Goal: Task Accomplishment & Management: Use online tool/utility

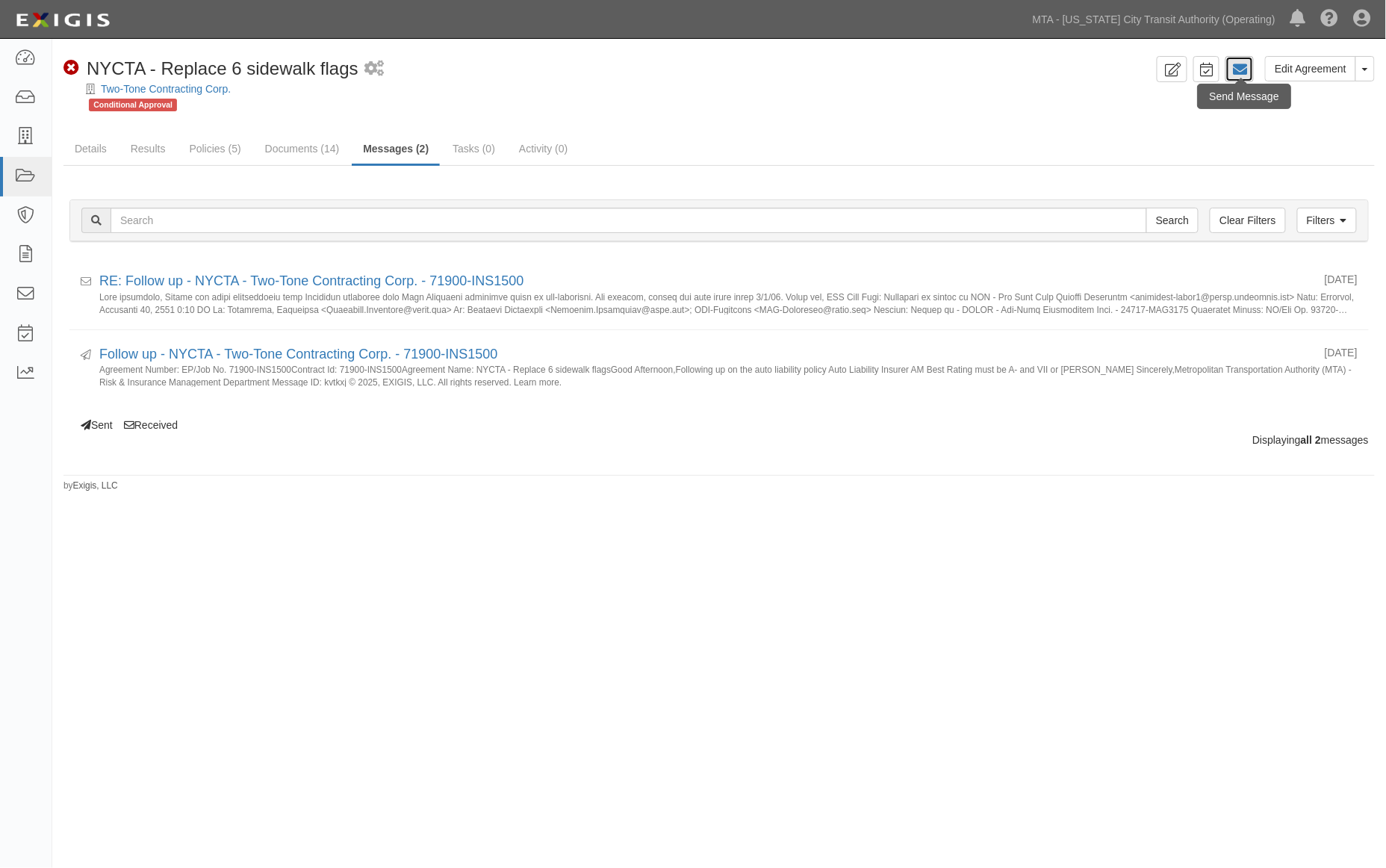
click at [1238, 68] on icon at bounding box center [1239, 69] width 15 height 15
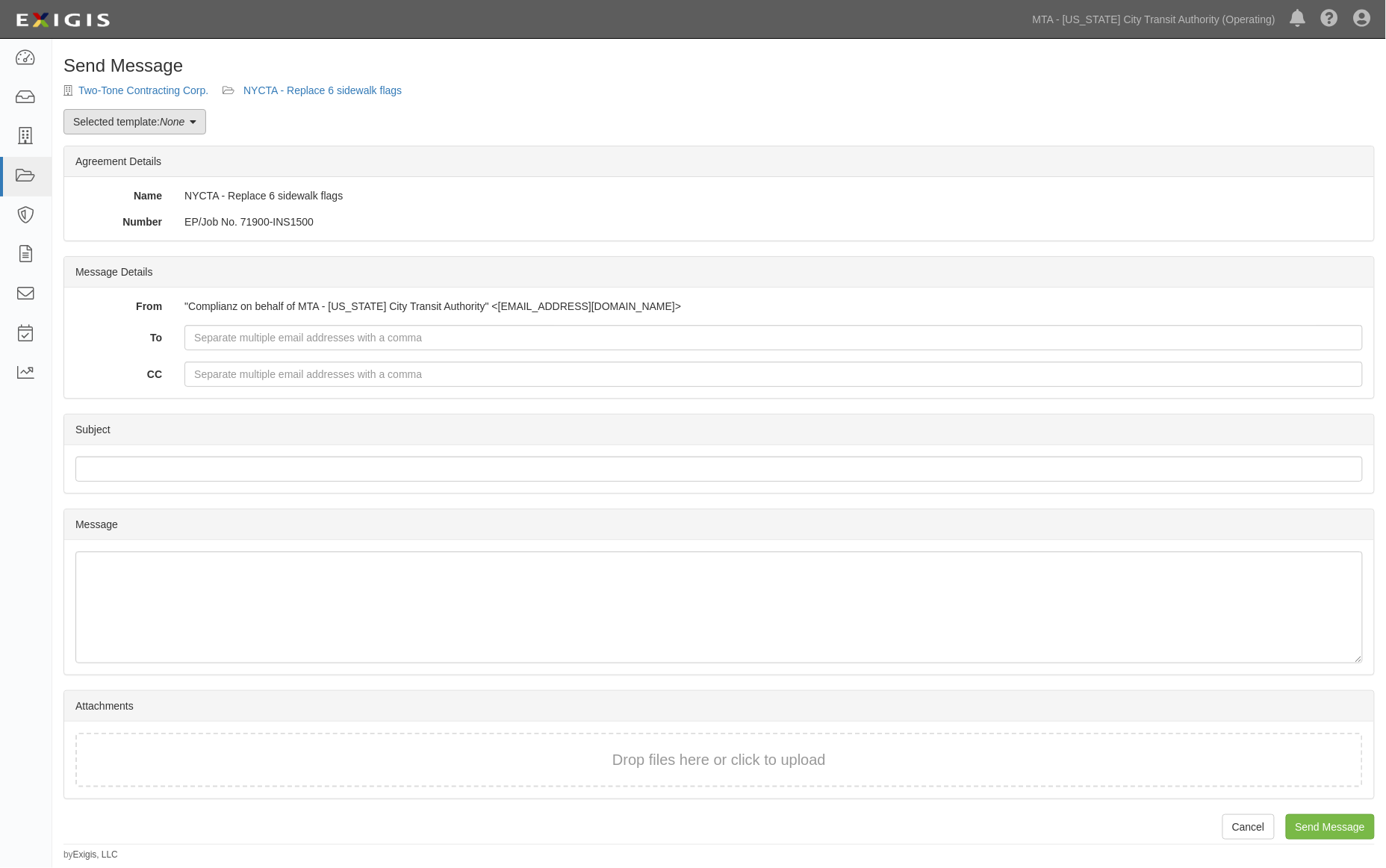
click at [189, 121] on link "Selected template: None" at bounding box center [134, 121] width 142 height 26
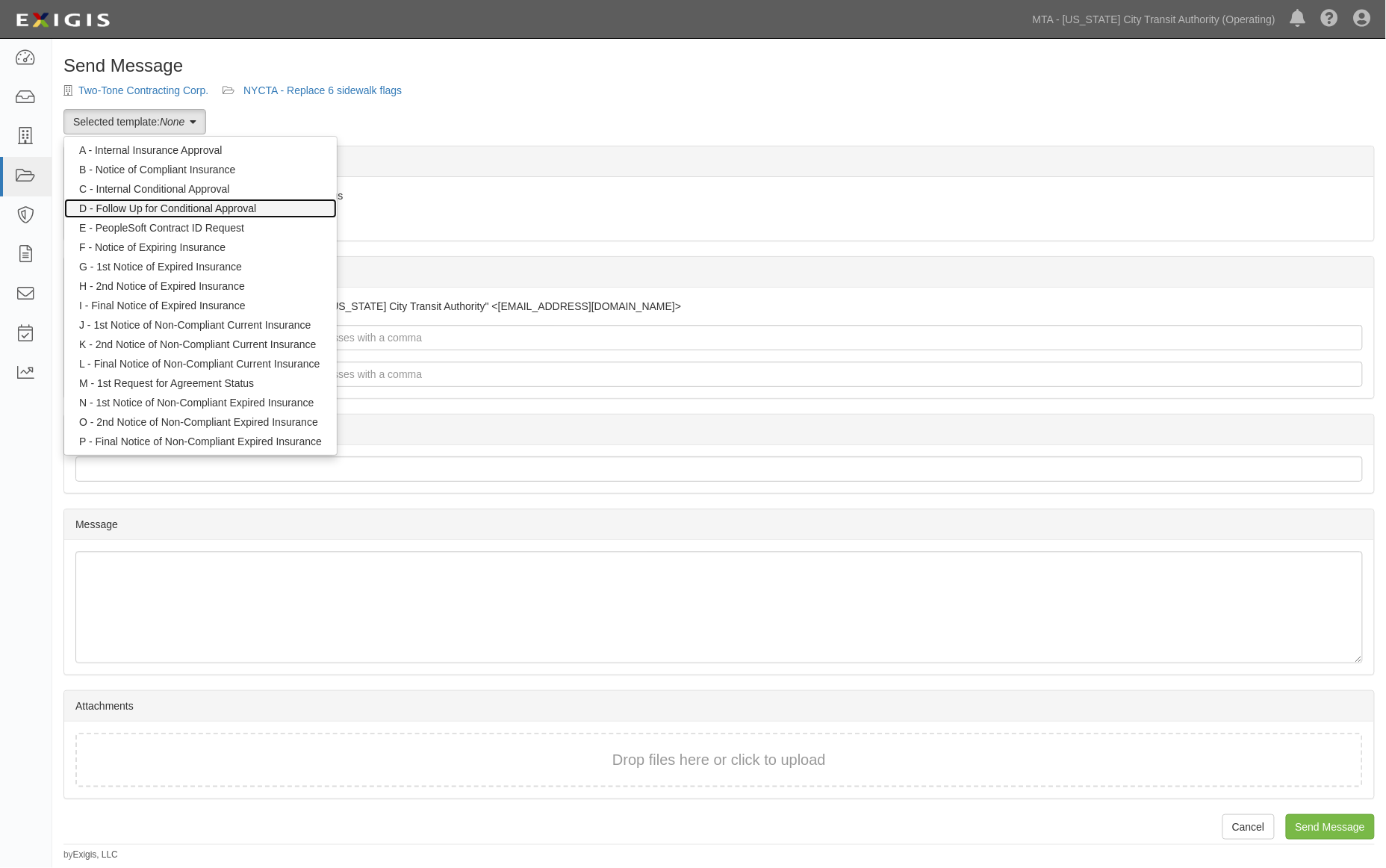
click at [153, 203] on link "D - Follow Up for Conditional Approval" at bounding box center [200, 208] width 272 height 20
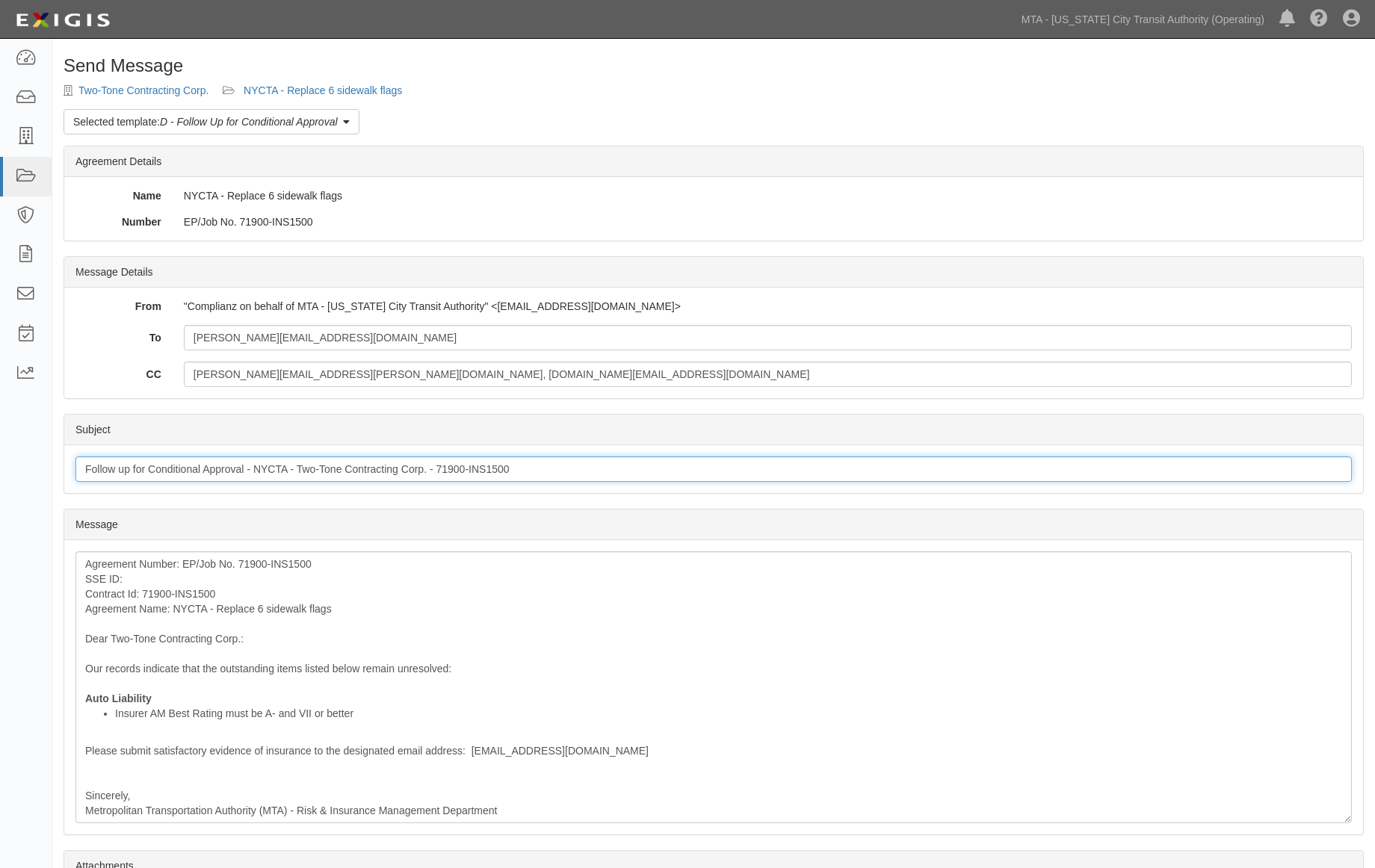
drag, startPoint x: 244, startPoint y: 466, endPoint x: 132, endPoint y: 466, distance: 112.0
click at [132, 466] on input "Follow up for Conditional Approval - NYCTA - Two-Tone Contracting Corp. - 71900…" at bounding box center [713, 469] width 1276 height 26
type input "Follow up - NYCTA - Two-Tone Contracting Corp. - 71900-INS1500"
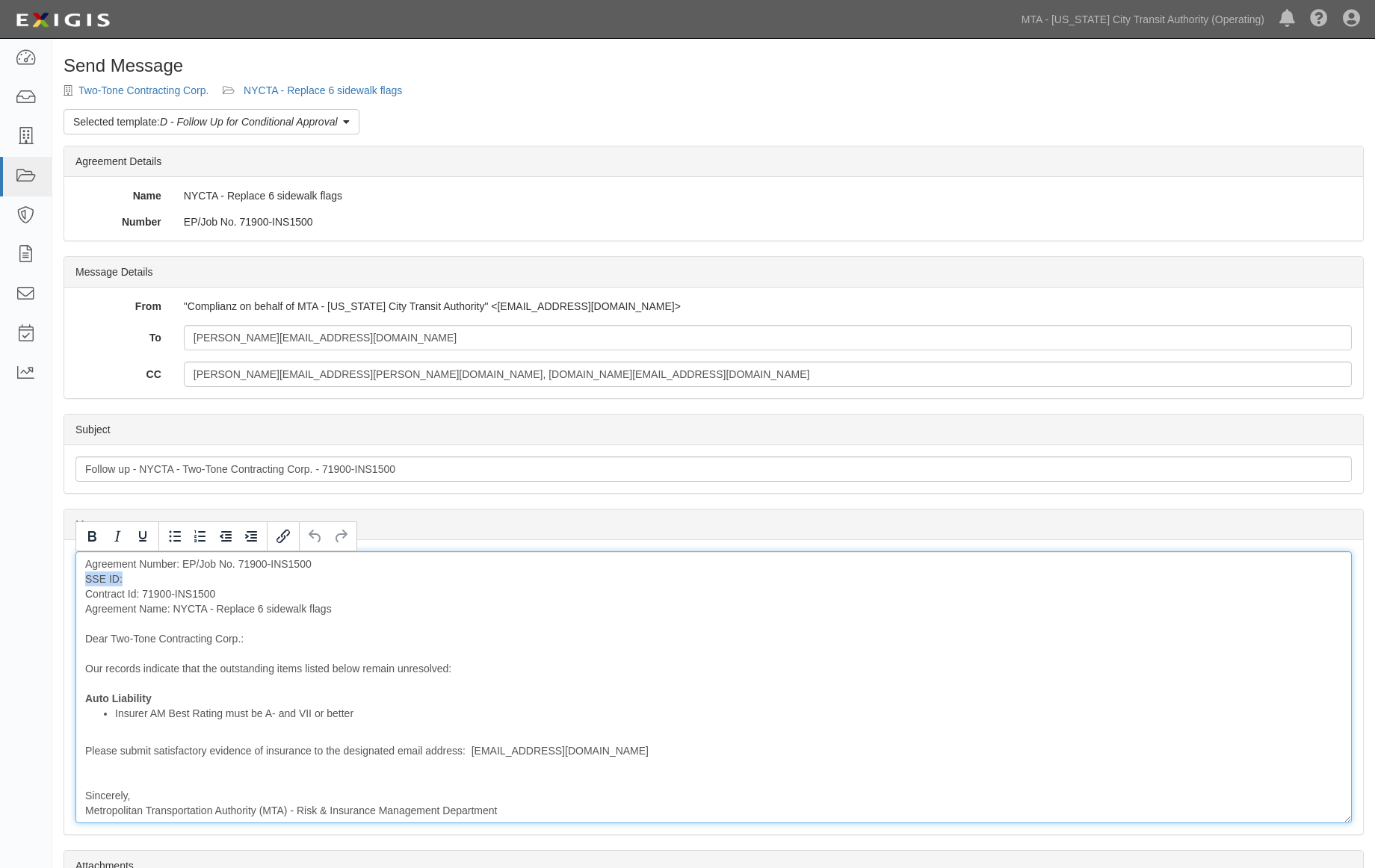
drag, startPoint x: 137, startPoint y: 576, endPoint x: 65, endPoint y: 576, distance: 72.0
click at [65, 576] on div "Message Agreement Number: EP/Job No. 71900-INS1500 SSE ID: Contract Id: 71900-I…" at bounding box center [713, 687] width 1298 height 295
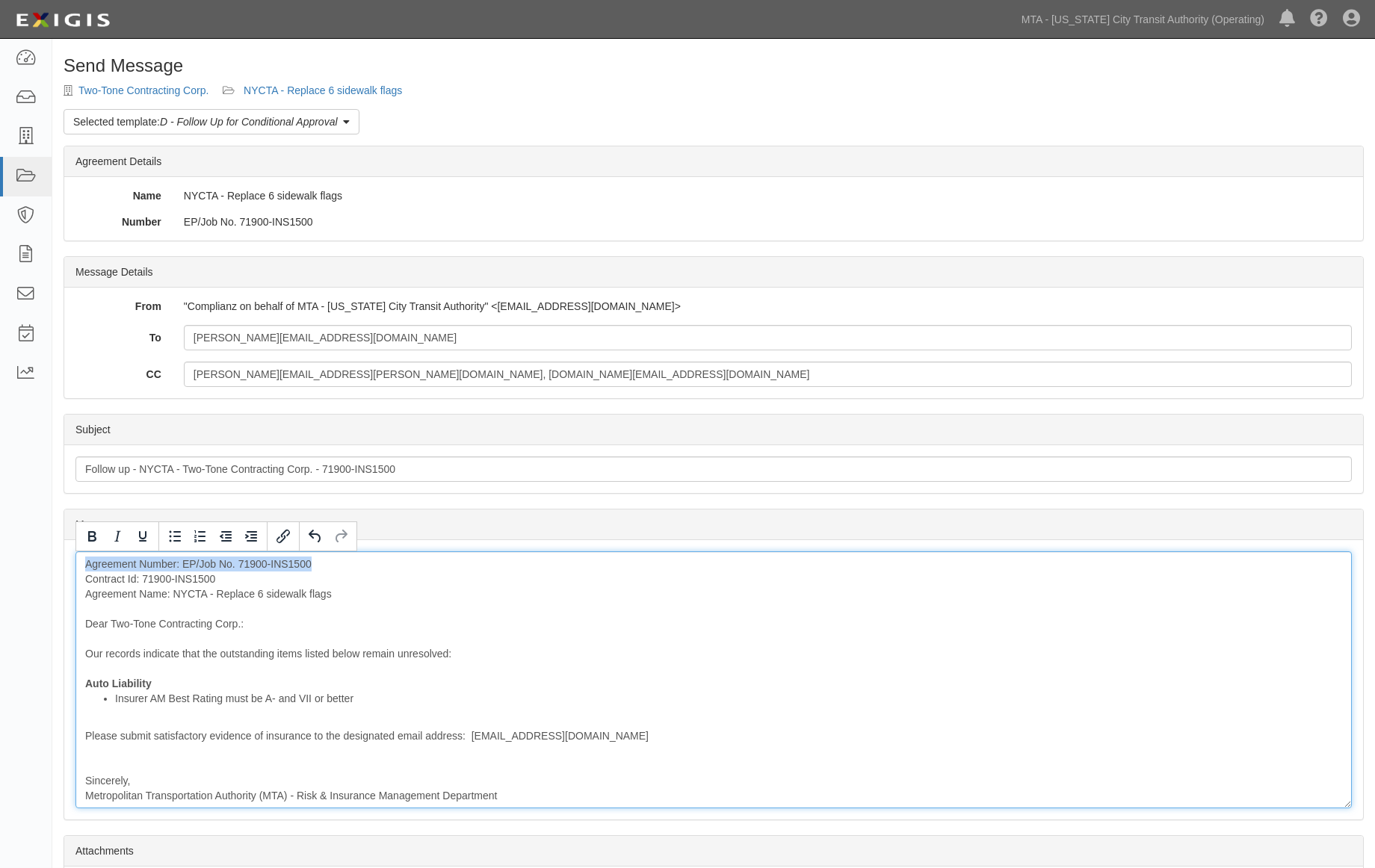
drag, startPoint x: 340, startPoint y: 565, endPoint x: 40, endPoint y: 562, distance: 300.0
click at [40, 562] on body "Toggle navigation Dashboard Inbox Parties Agreements Coverages Documents Messag…" at bounding box center [688, 503] width 1375 height 1006
click at [84, 575] on div "Contract Id: 71900-INS1500 Agreement Name: NYCTA - Replace 6 sidewalk flags Dea…" at bounding box center [713, 679] width 1276 height 257
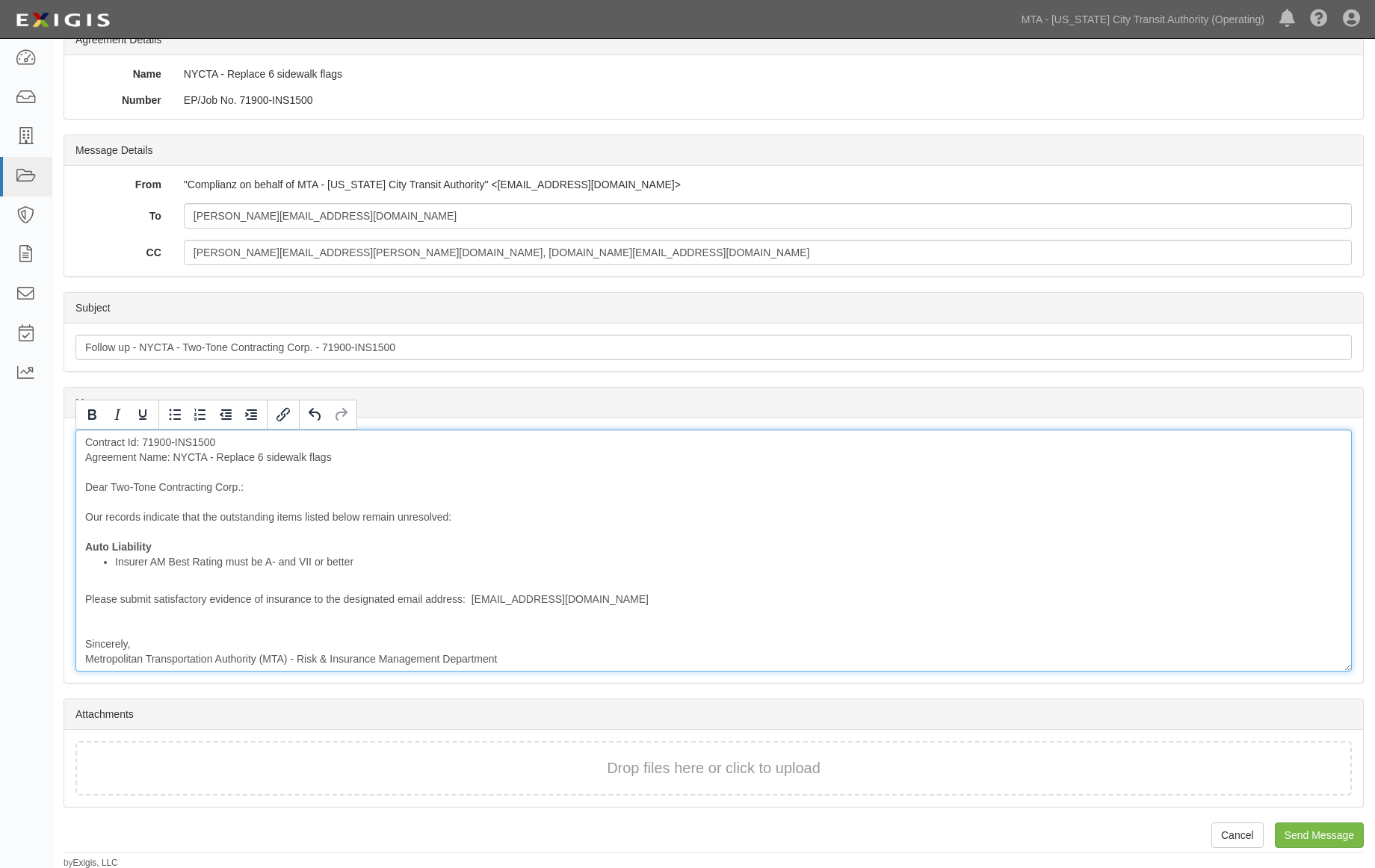
scroll to position [123, 0]
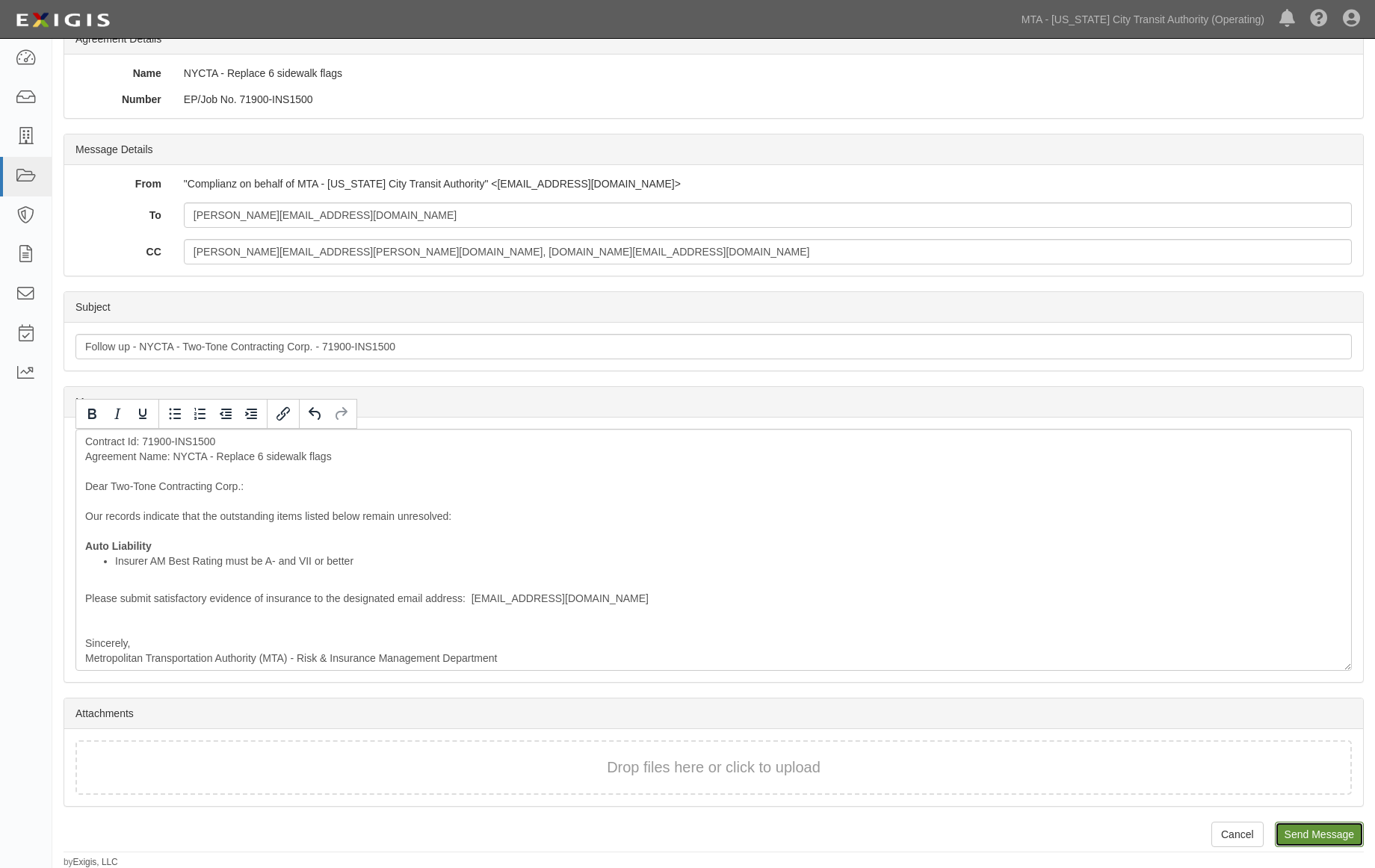
click at [1306, 829] on input "Send Message" at bounding box center [1319, 834] width 89 height 26
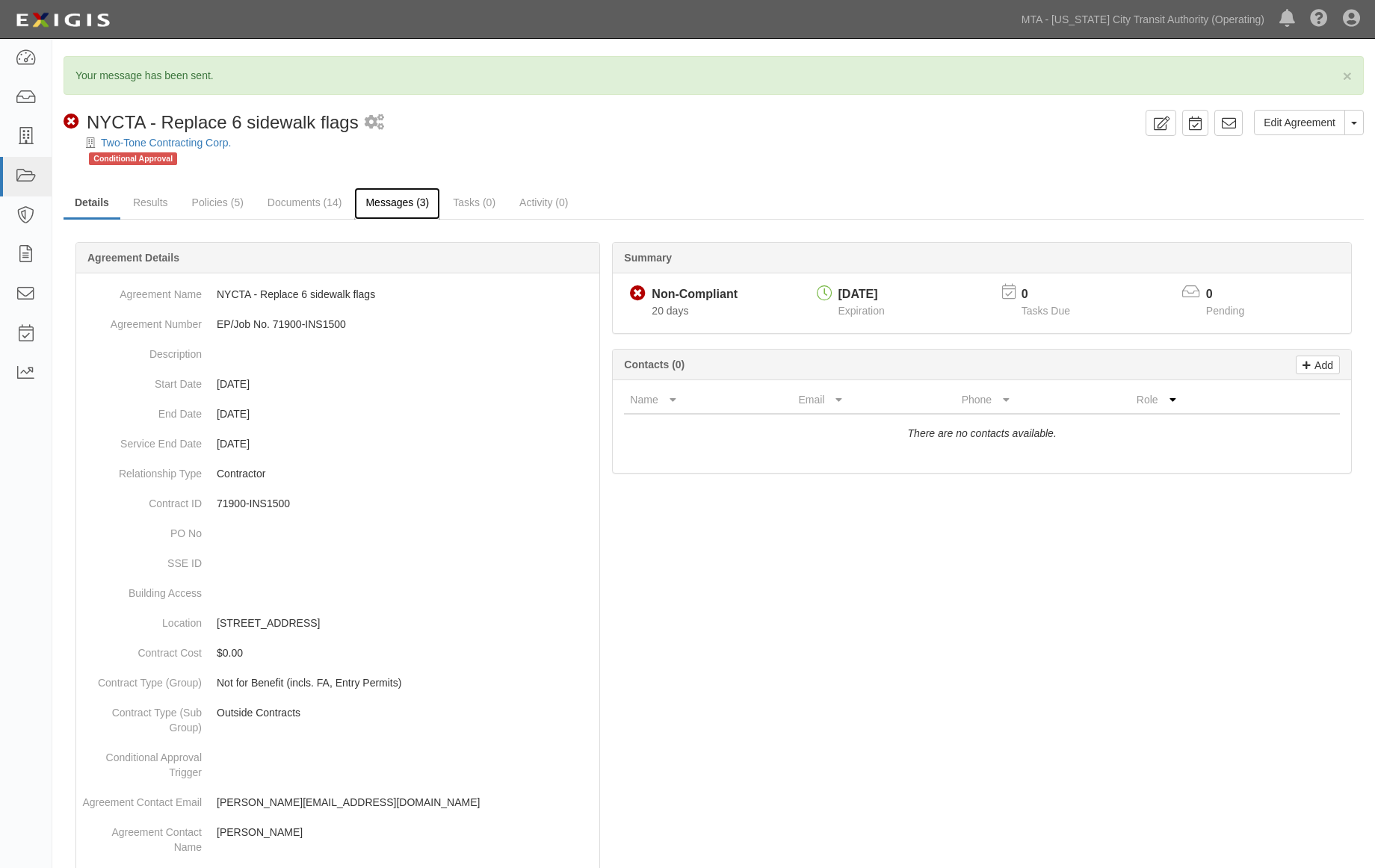
click at [396, 199] on link "Messages (3)" at bounding box center [397, 204] width 85 height 32
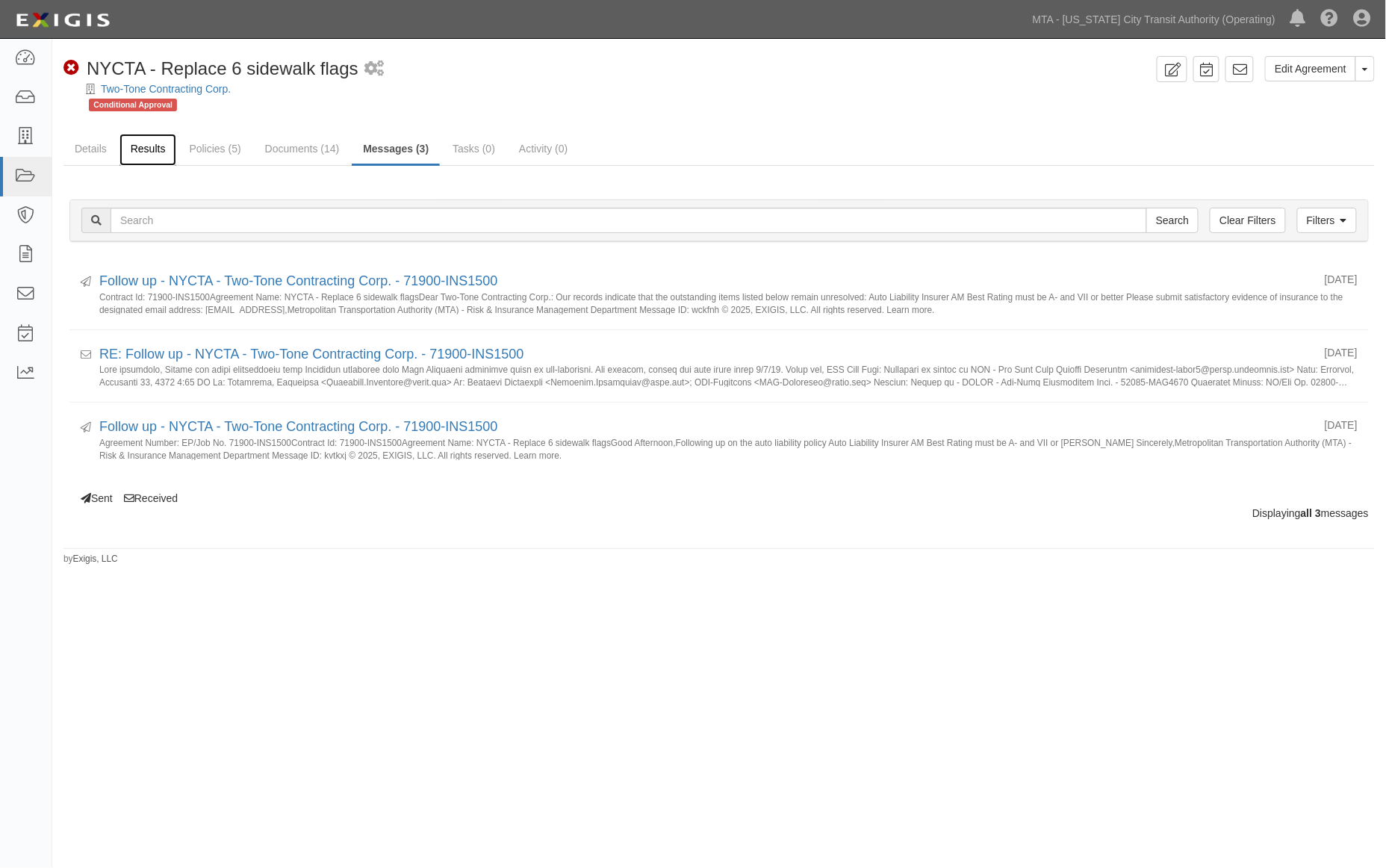
click at [155, 142] on link "Results" at bounding box center [148, 150] width 58 height 32
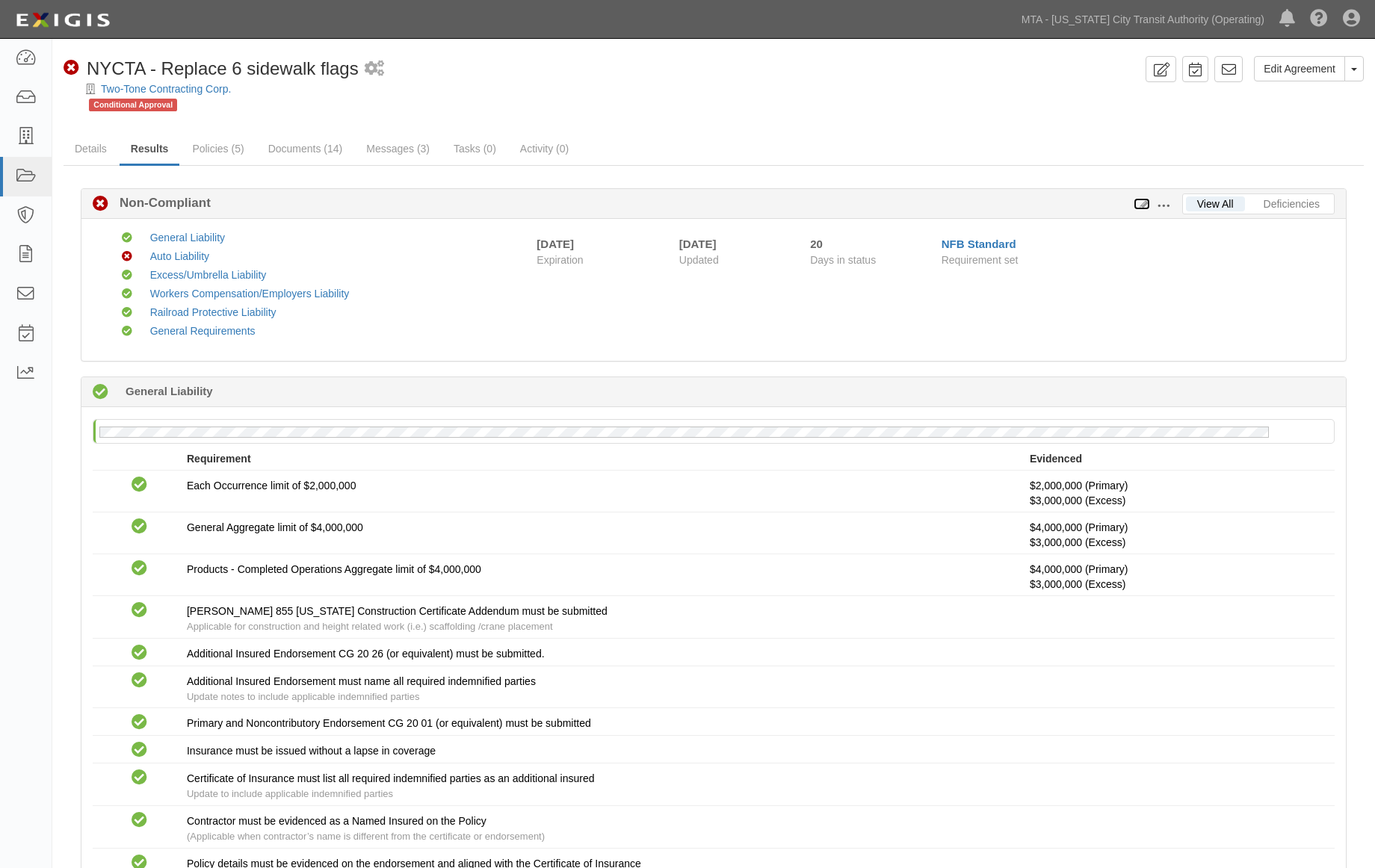
click at [1143, 203] on icon at bounding box center [1142, 205] width 16 height 11
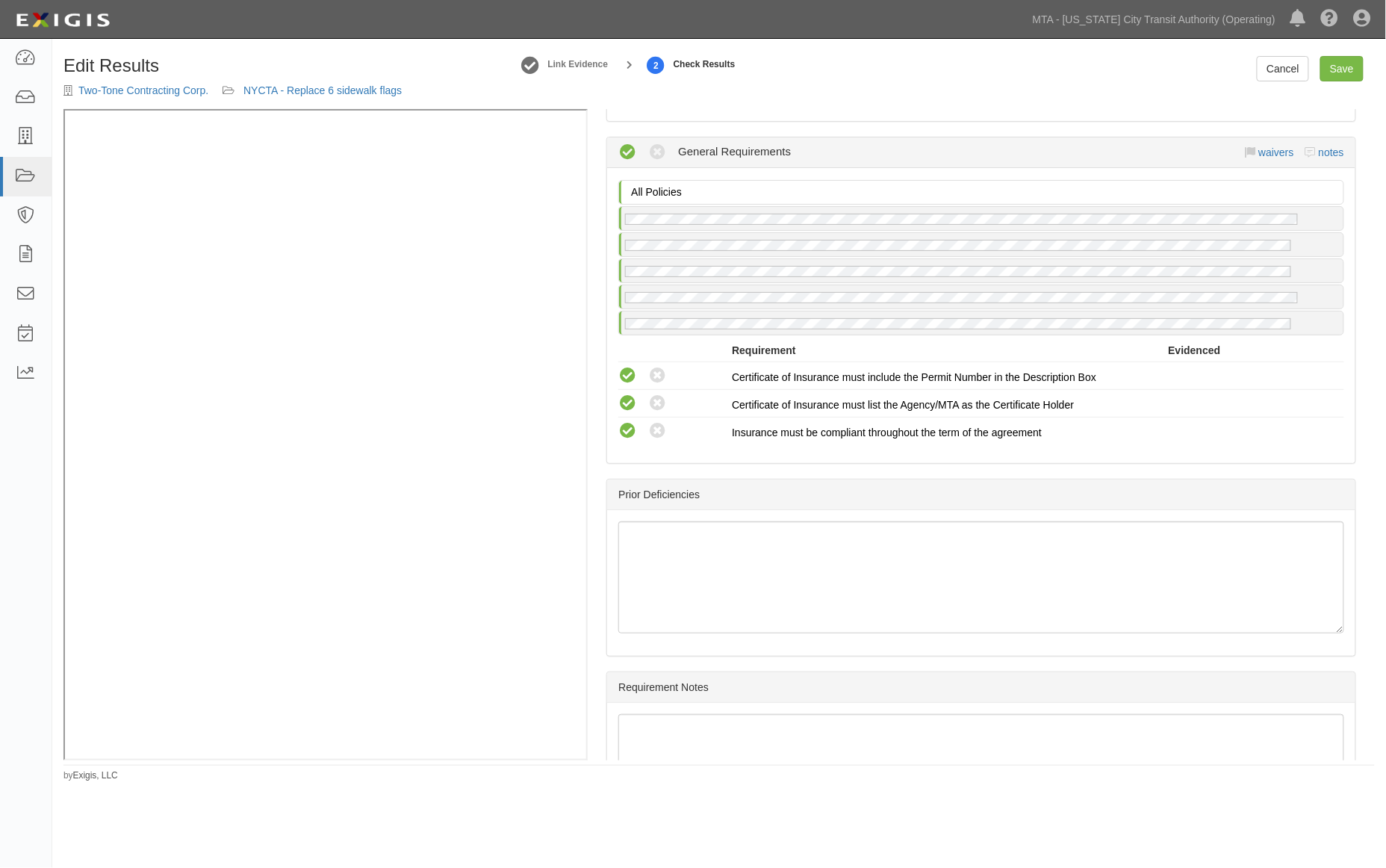
scroll to position [2241, 0]
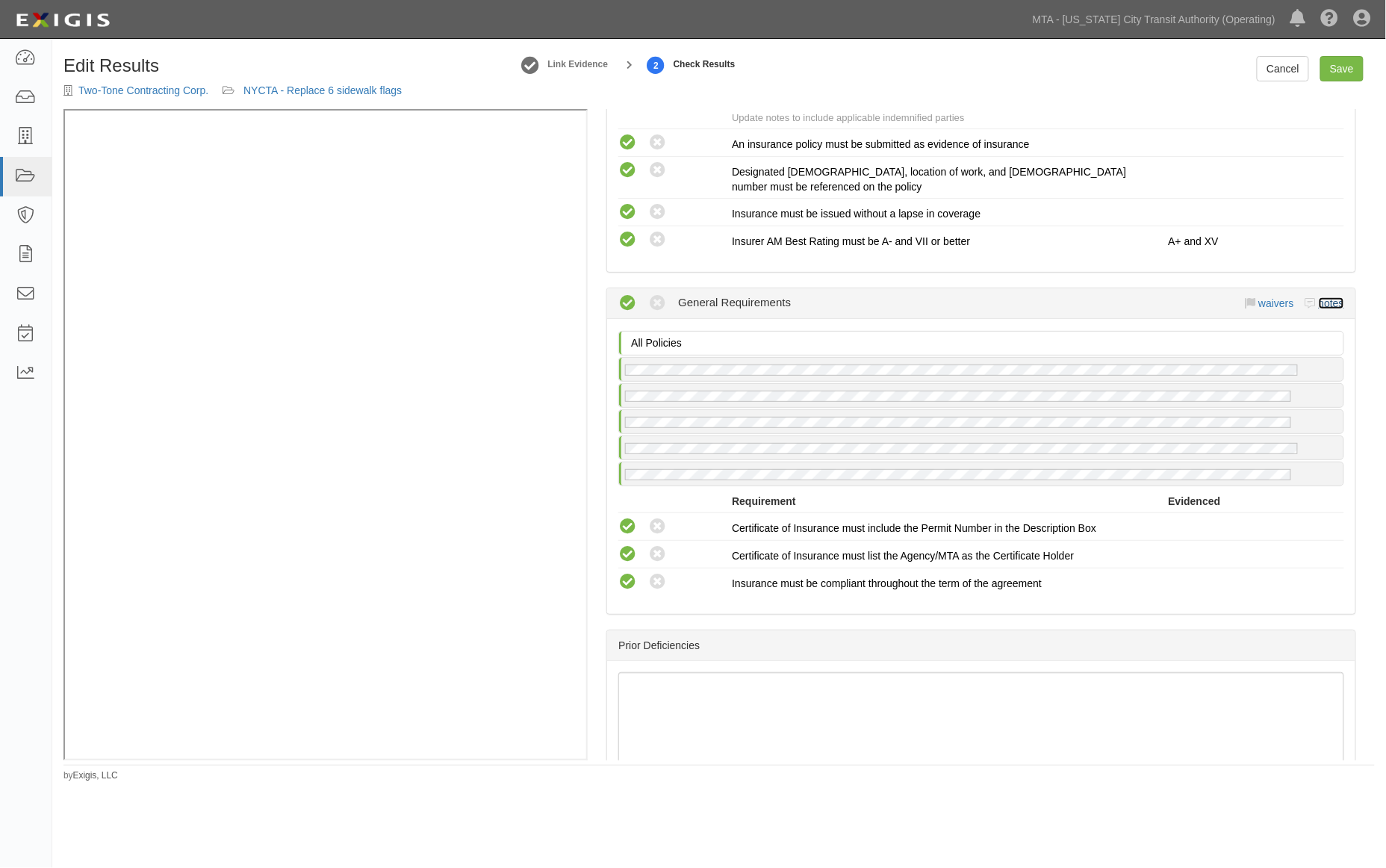
click at [1319, 297] on link "notes" at bounding box center [1332, 303] width 26 height 12
radio input "true"
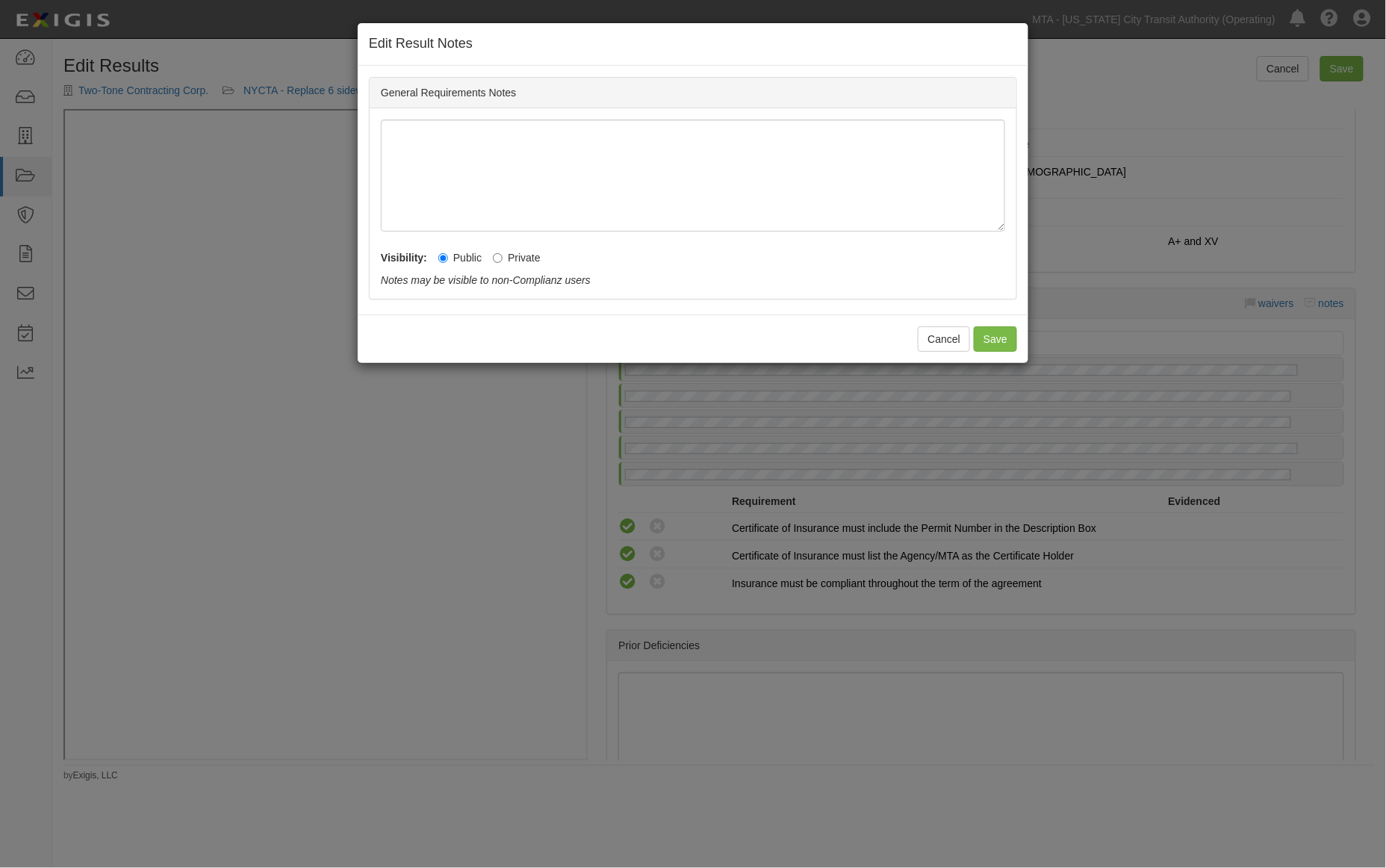
click at [507, 255] on label "Private" at bounding box center [517, 257] width 48 height 15
click at [503, 255] on input "Private" at bounding box center [498, 257] width 10 height 10
radio input "true"
click at [996, 335] on button "Save" at bounding box center [995, 339] width 44 height 26
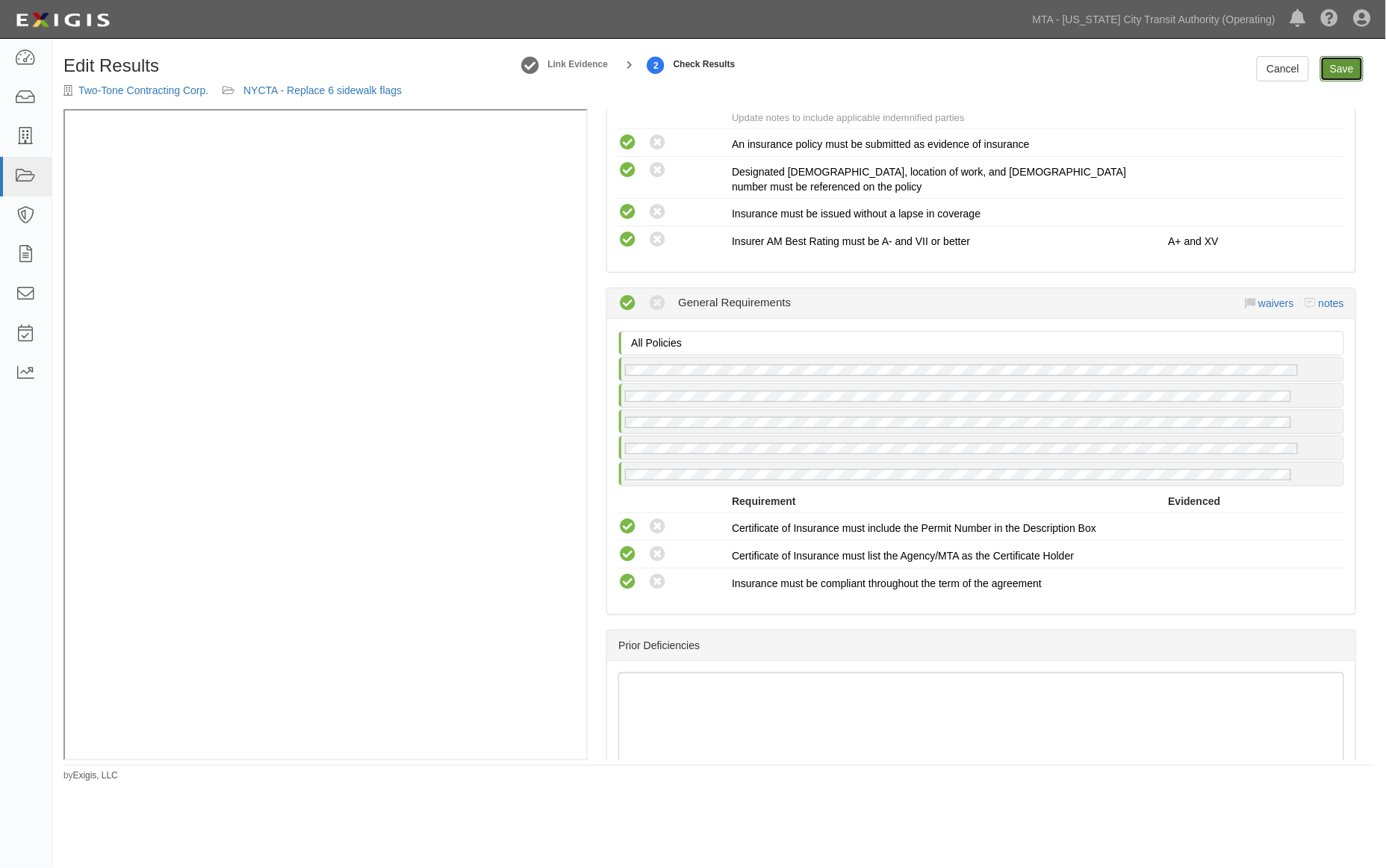
click at [1344, 69] on link "Save" at bounding box center [1341, 69] width 44 height 26
radio input "true"
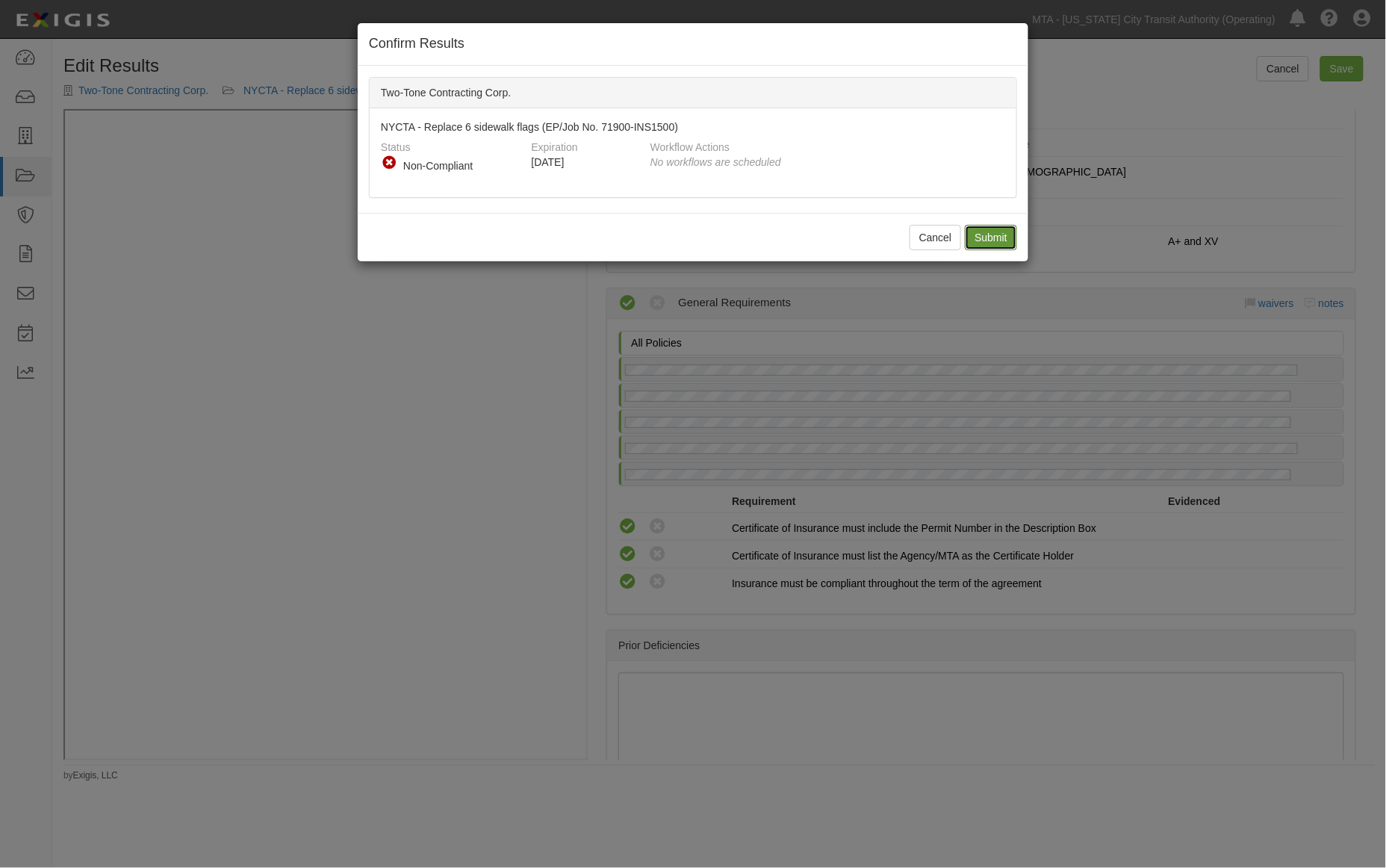
click at [987, 230] on input "Submit" at bounding box center [991, 238] width 53 height 26
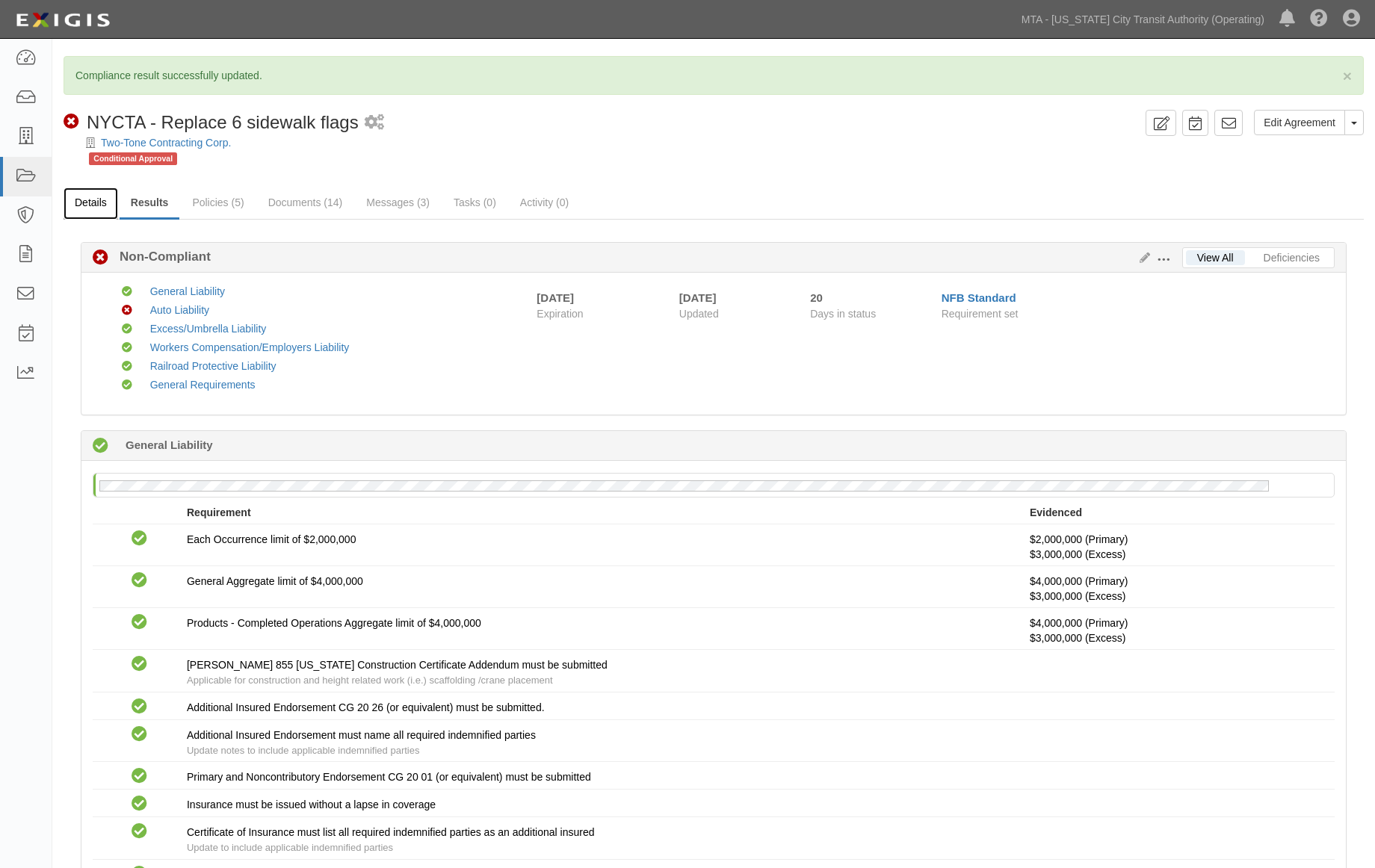
click at [73, 202] on link "Details" at bounding box center [90, 204] width 54 height 32
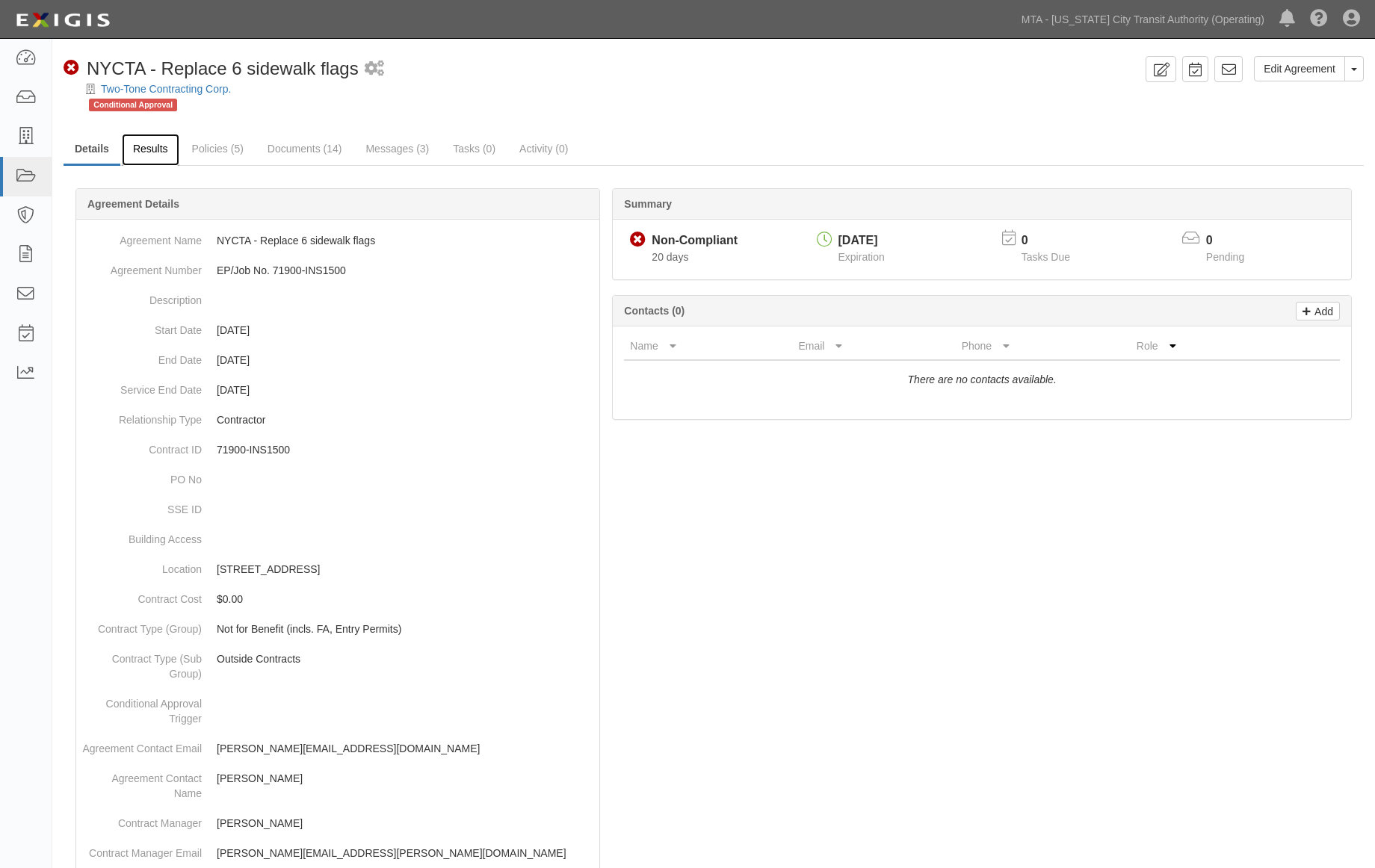
click at [157, 148] on link "Results" at bounding box center [151, 150] width 58 height 32
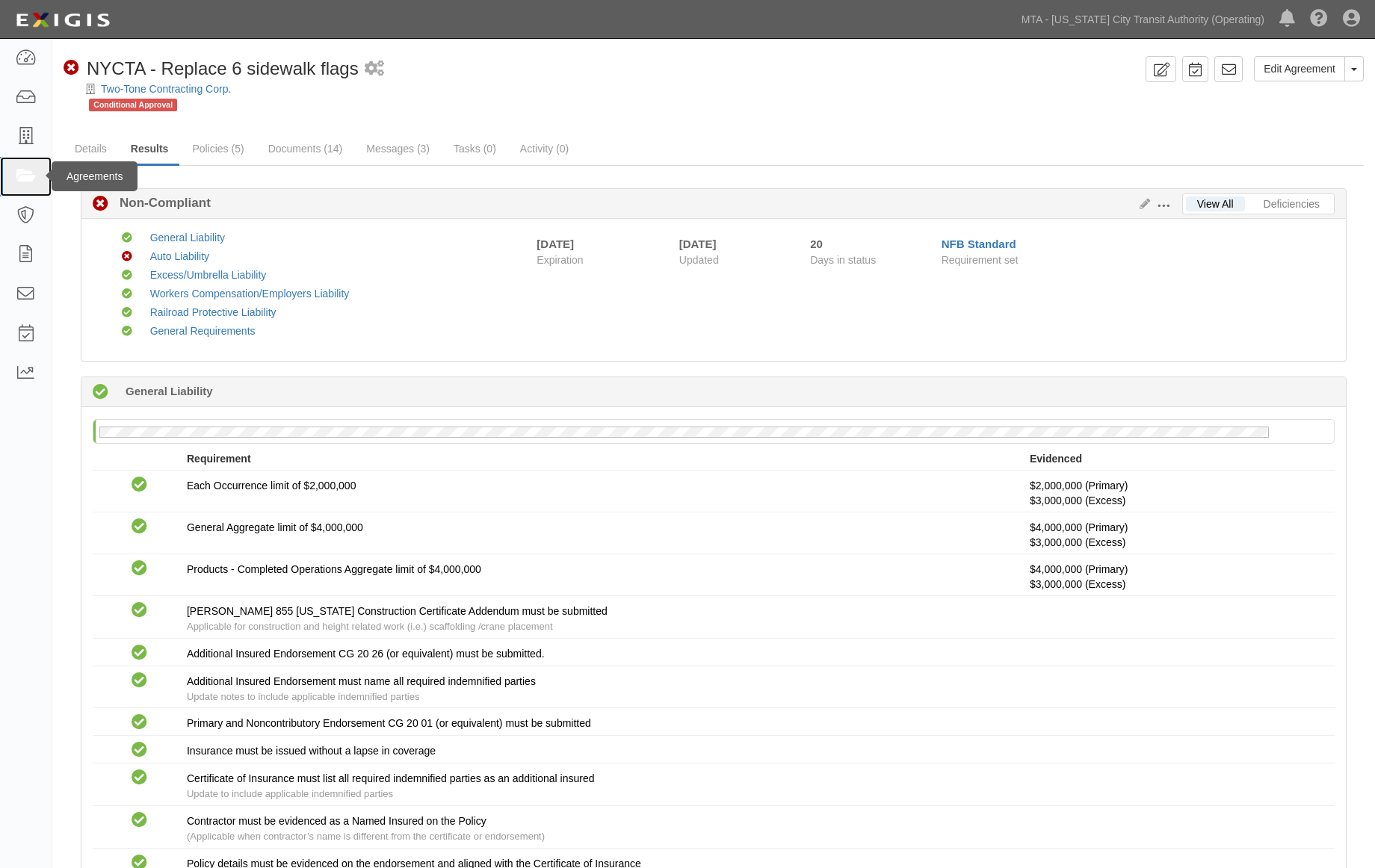
click at [28, 174] on icon at bounding box center [25, 176] width 20 height 17
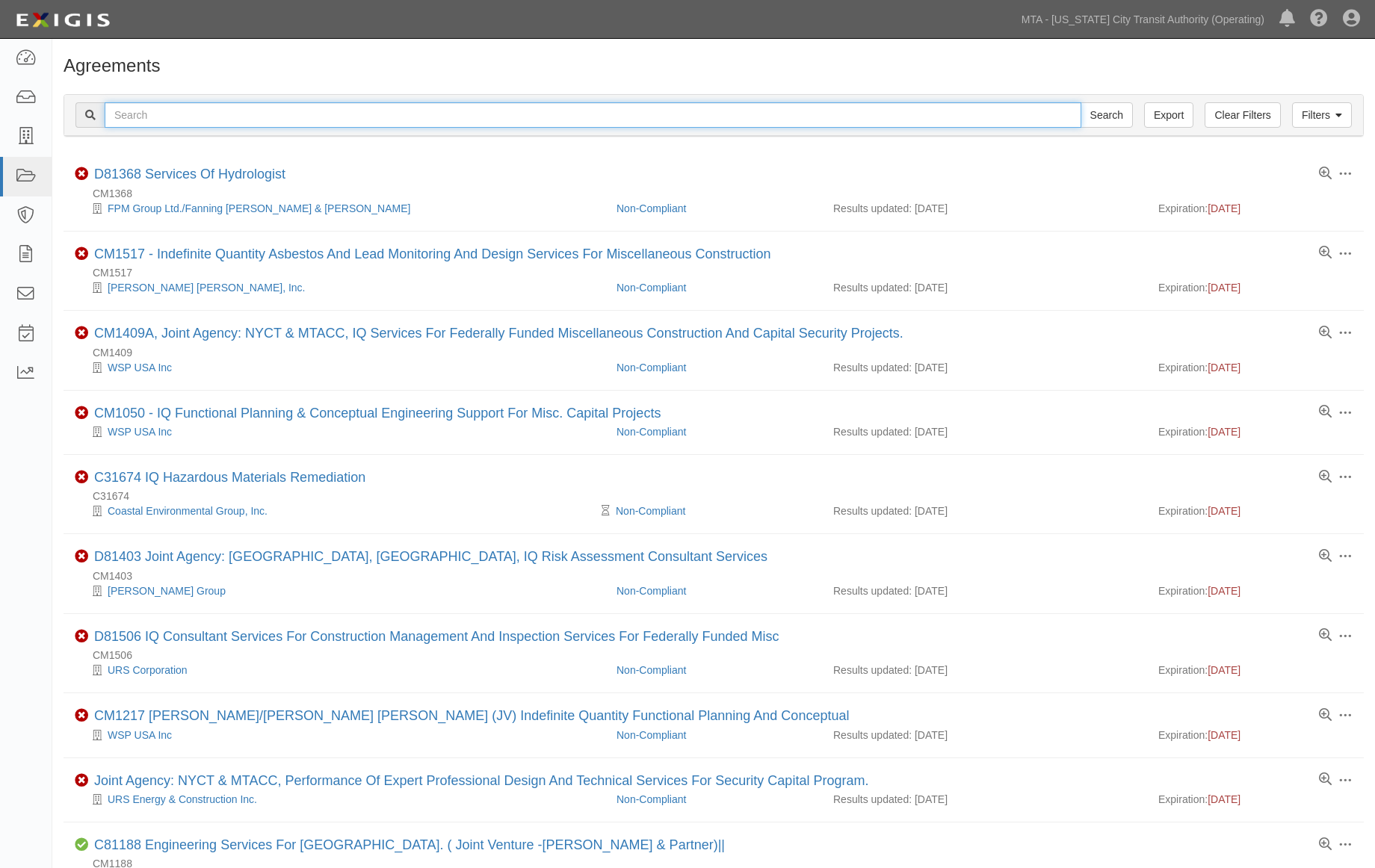
paste input "EP/Job No. 71913 -INS1593"
type input "EP/Job No. 71913 -INS1593"
click at [1110, 115] on input "Search" at bounding box center [1106, 115] width 53 height 26
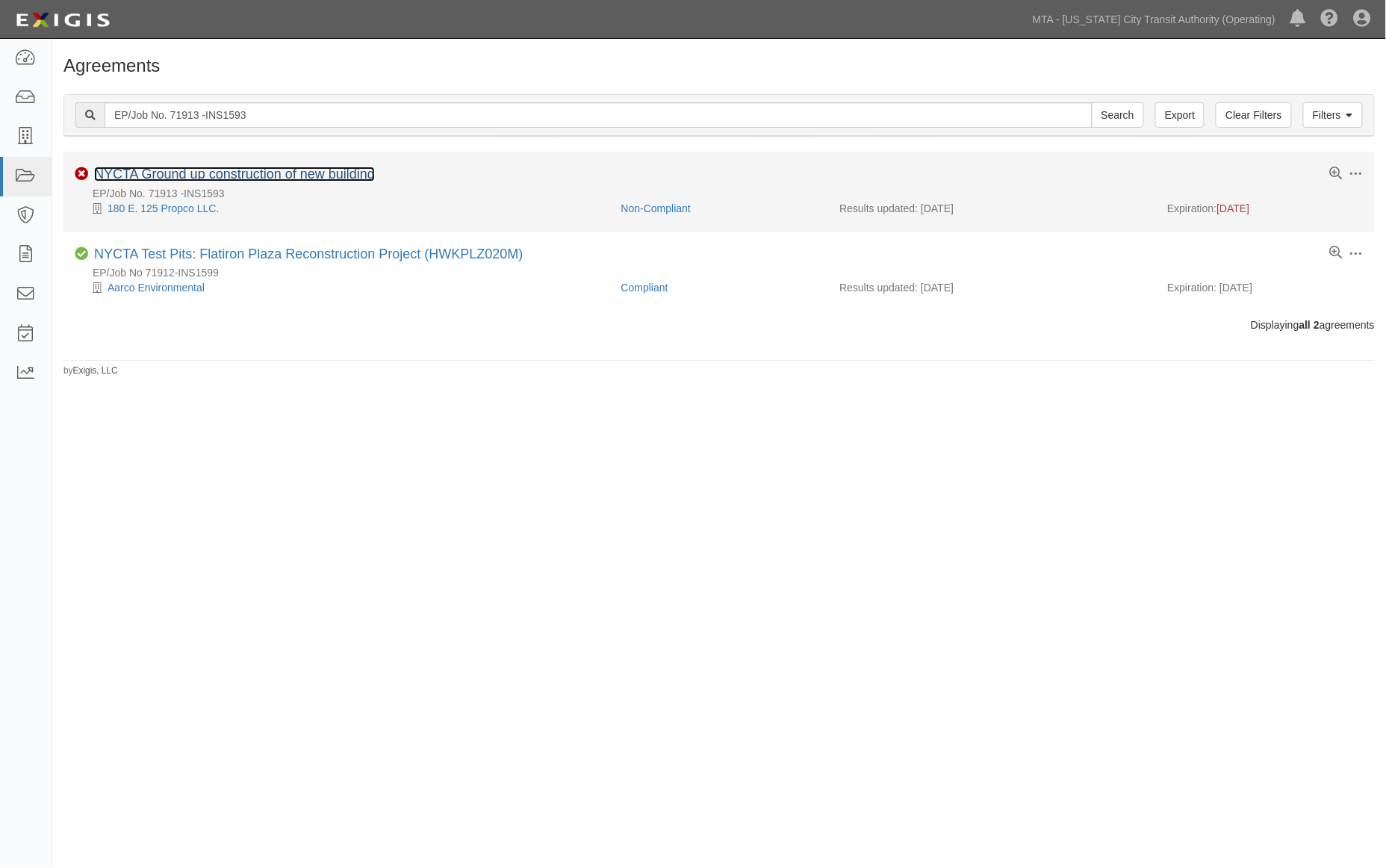
click at [219, 174] on link "NYCTA Ground up construction of new building" at bounding box center [234, 174] width 280 height 15
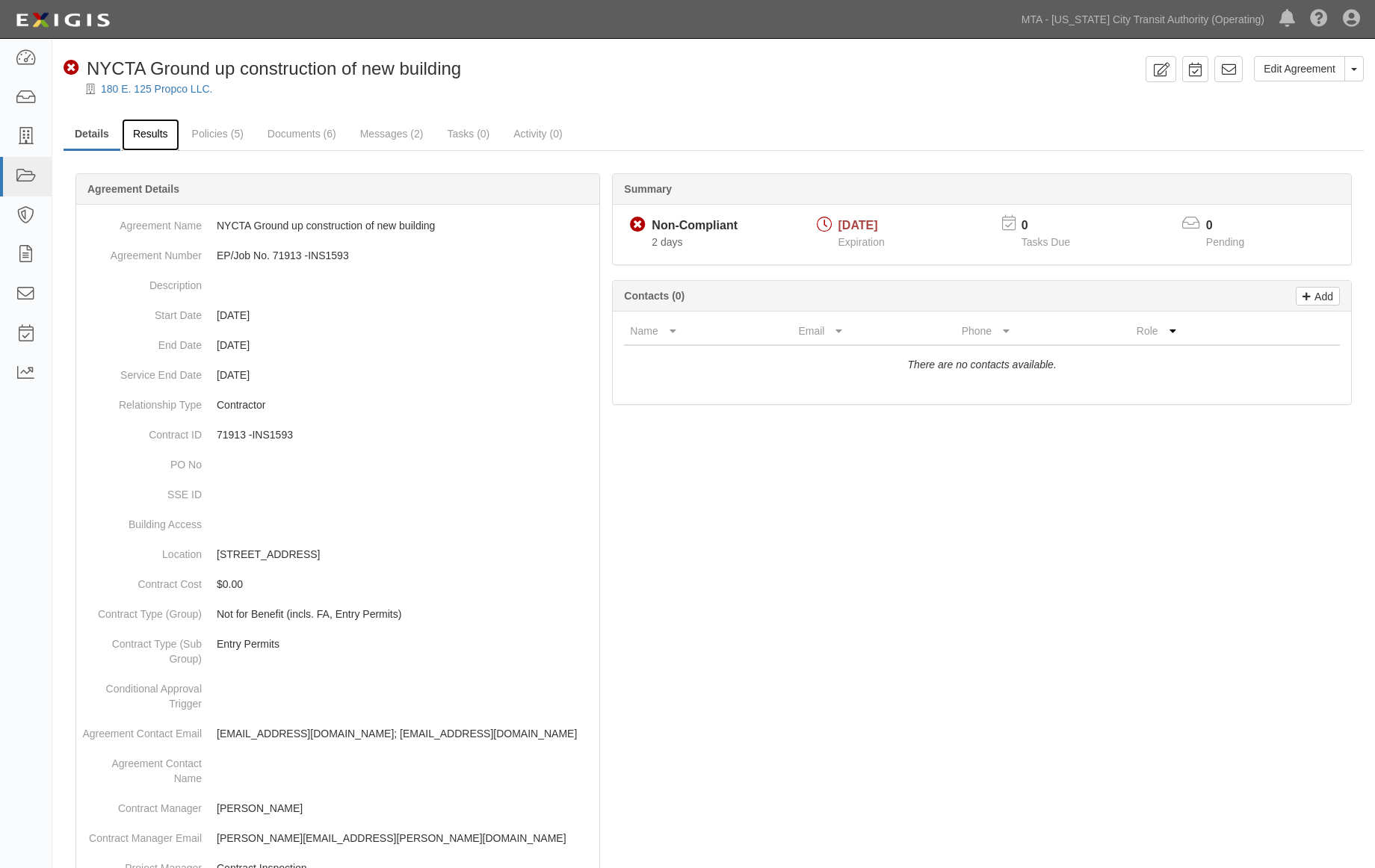
click at [156, 135] on link "Results" at bounding box center [151, 134] width 58 height 32
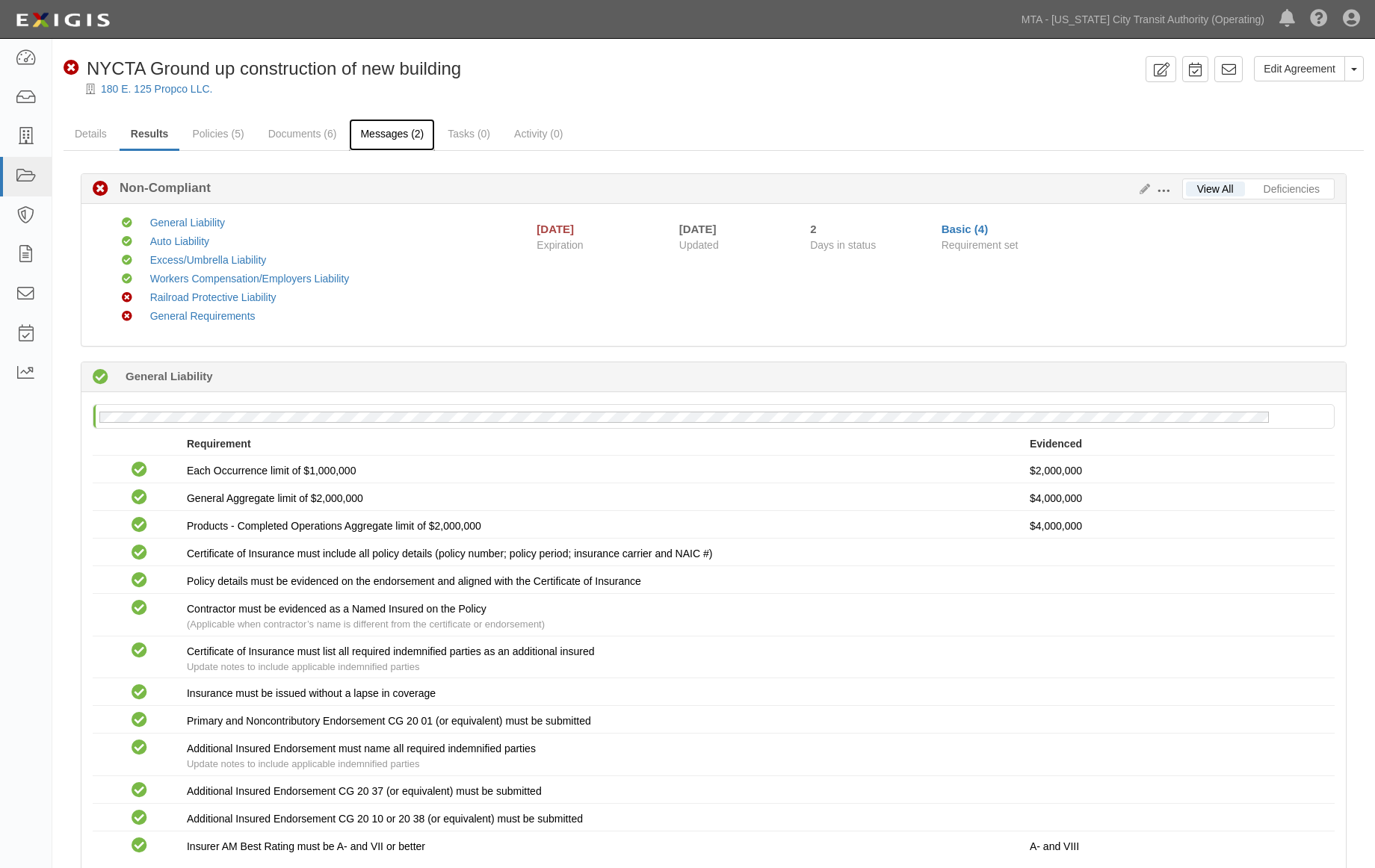
click at [383, 137] on link "Messages (2)" at bounding box center [392, 134] width 85 height 32
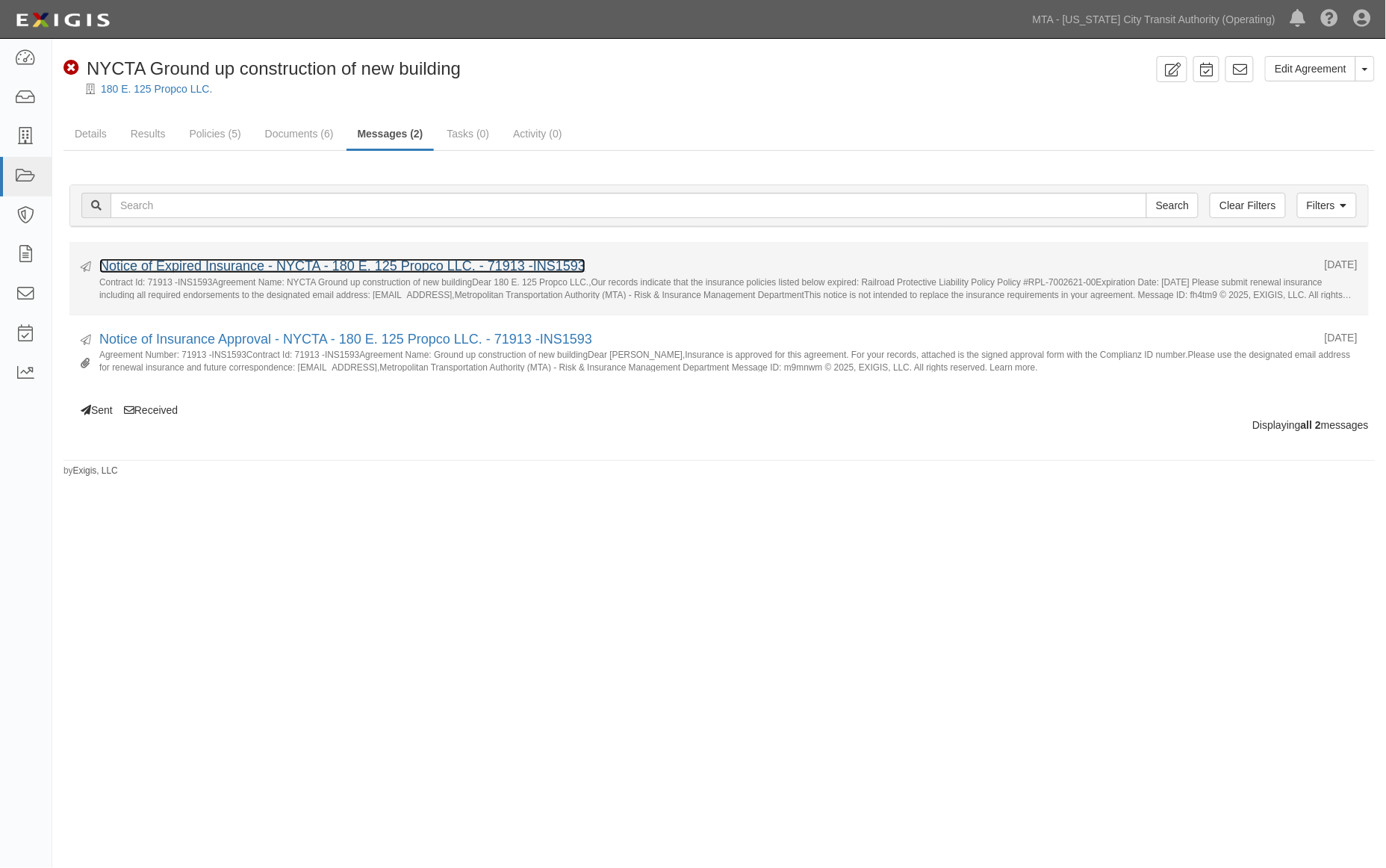
click at [418, 271] on link "Notice of Expired Insurance - NYCTA - 180 E. 125 Propco LLC. - 71913 -INS1593" at bounding box center [343, 265] width 486 height 15
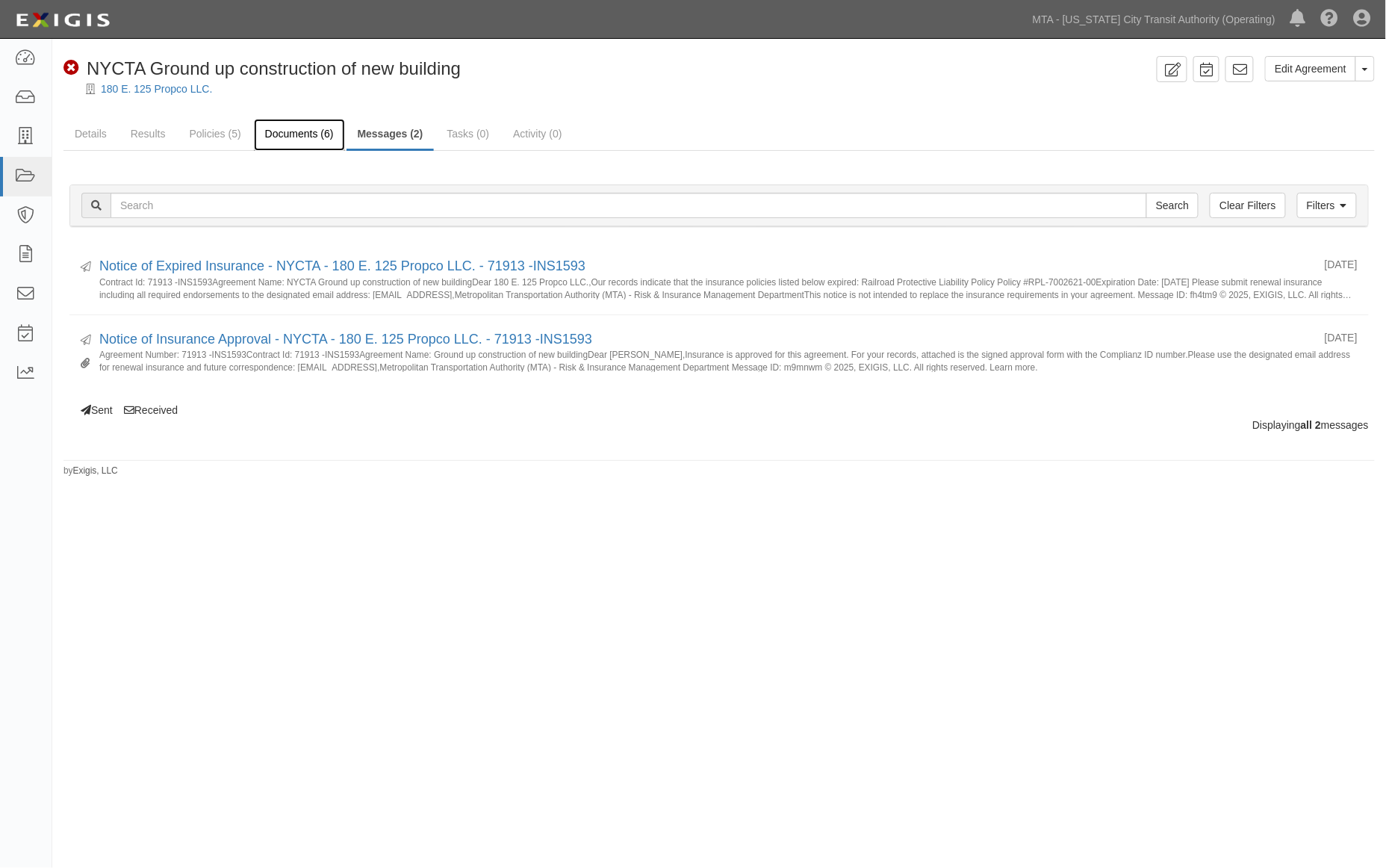
click at [300, 130] on link "Documents (6)" at bounding box center [299, 134] width 91 height 32
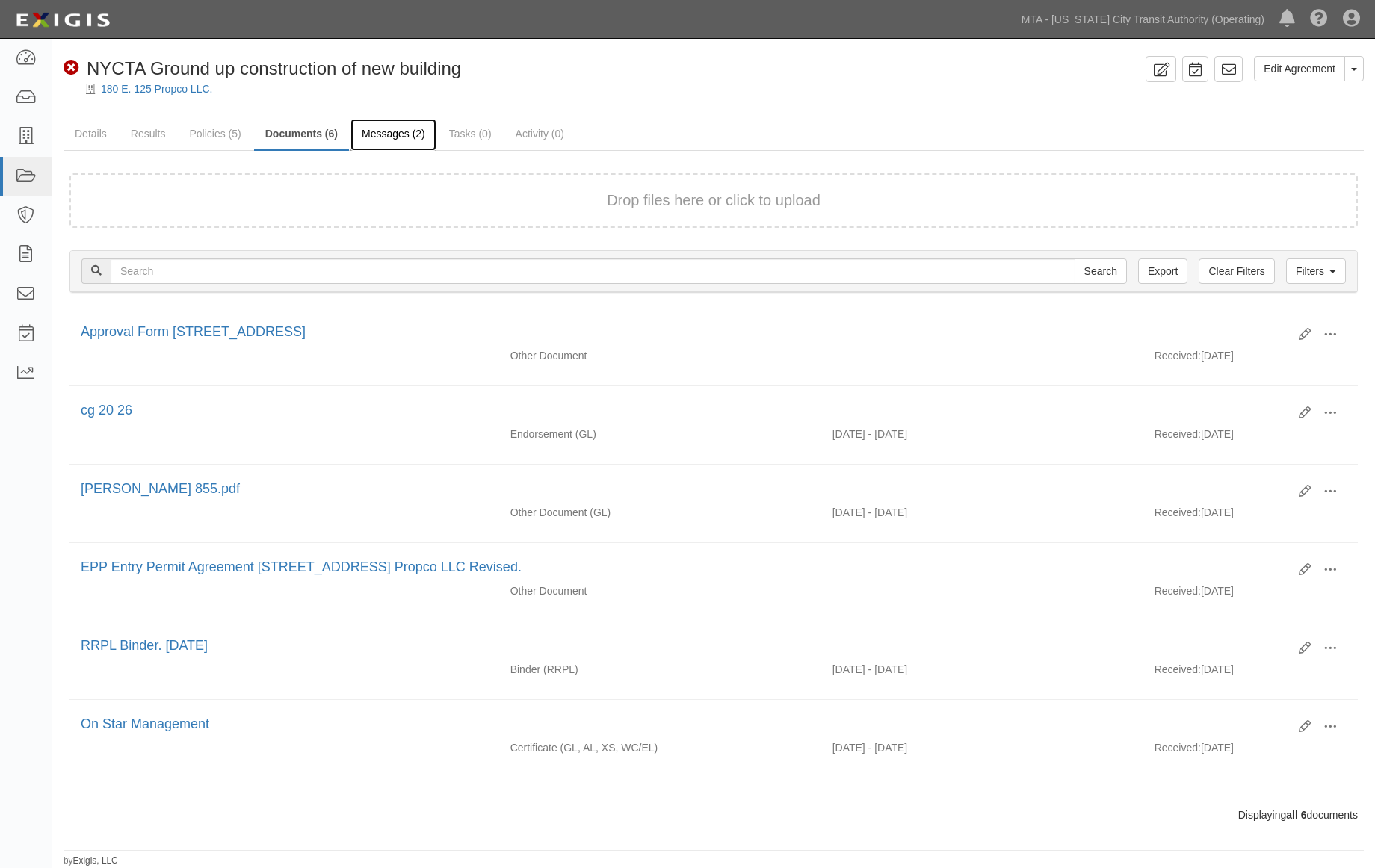
click at [409, 131] on link "Messages (2)" at bounding box center [393, 134] width 85 height 32
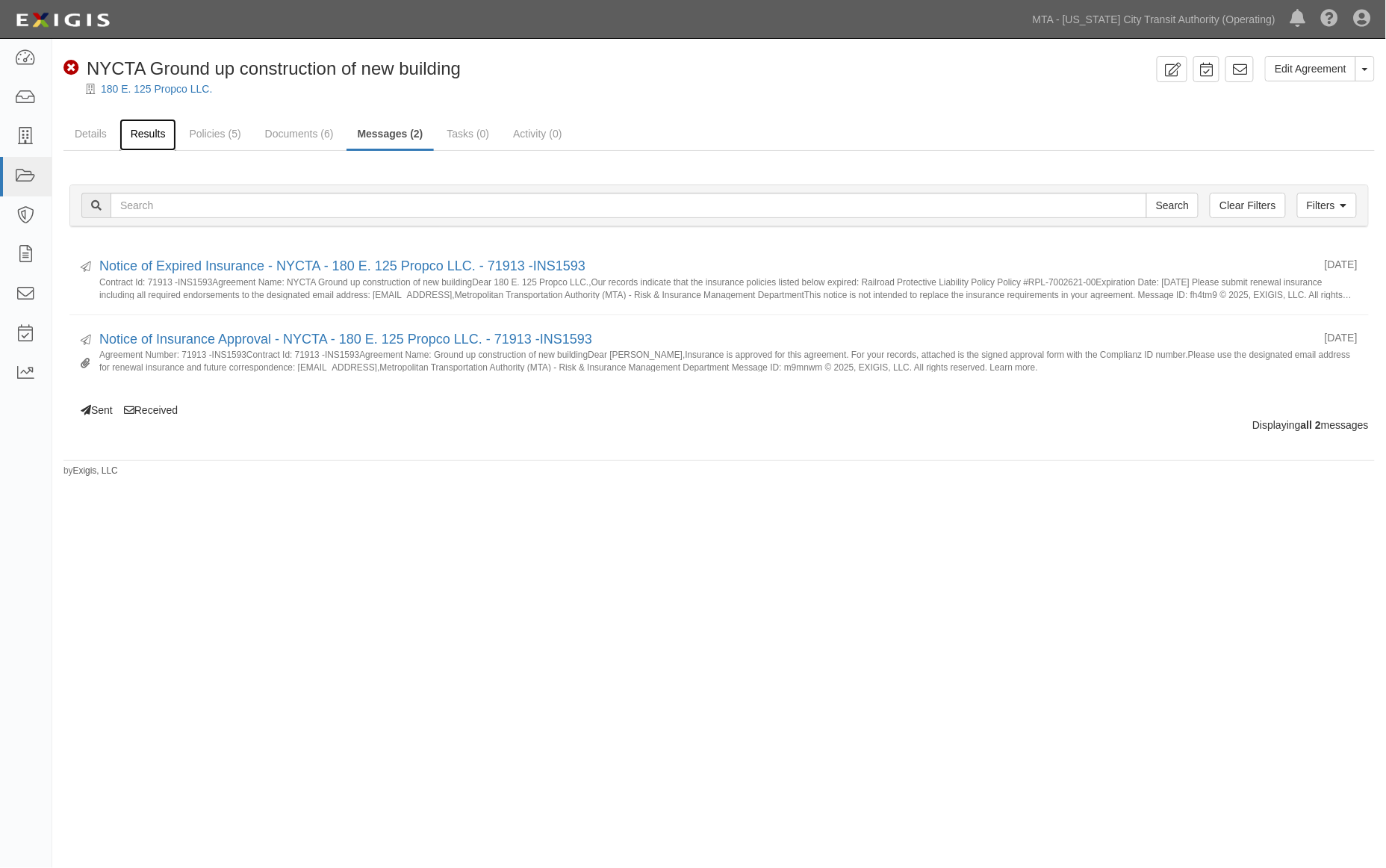
click at [142, 137] on link "Results" at bounding box center [148, 134] width 58 height 32
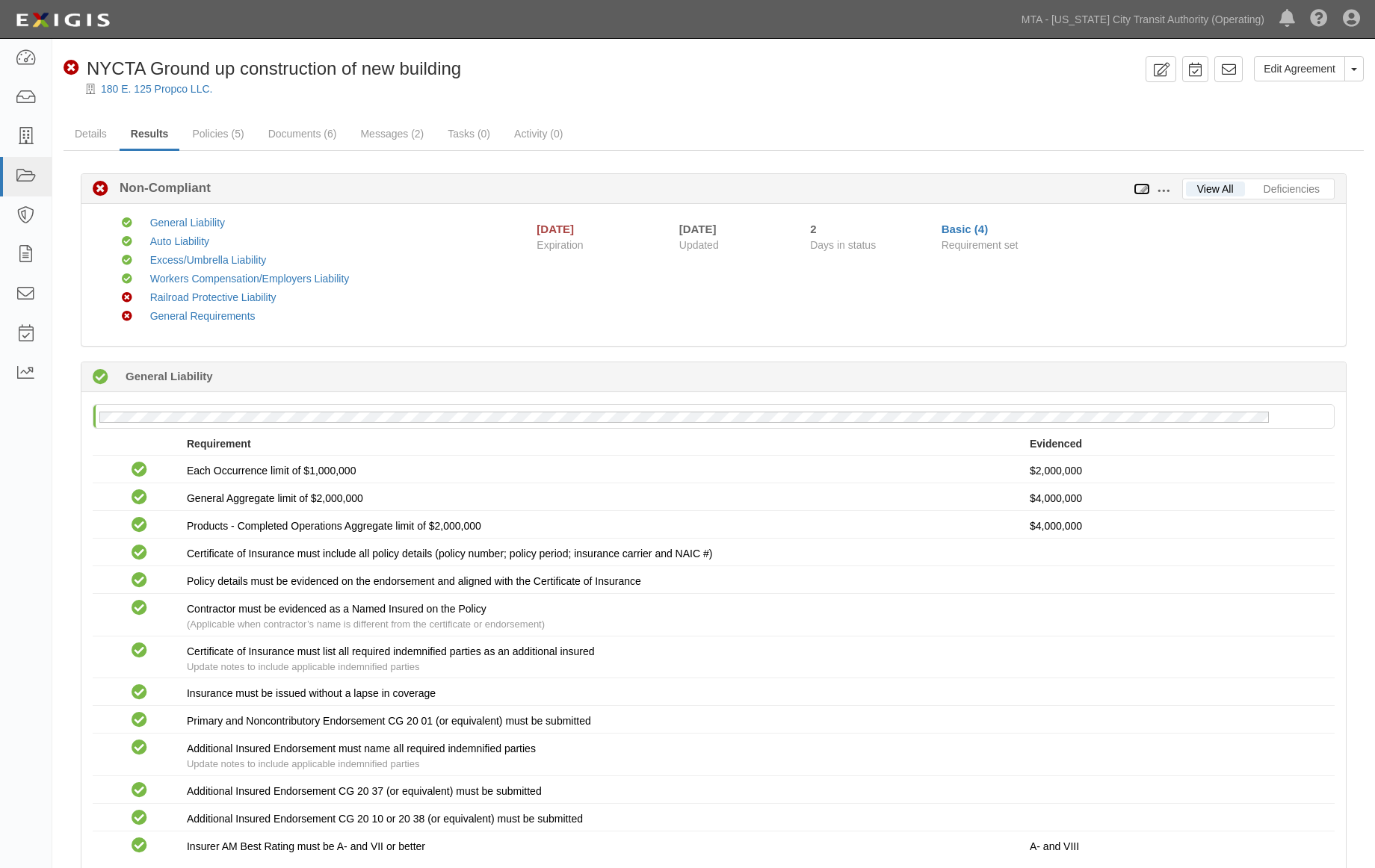
click at [1146, 185] on icon at bounding box center [1142, 190] width 16 height 11
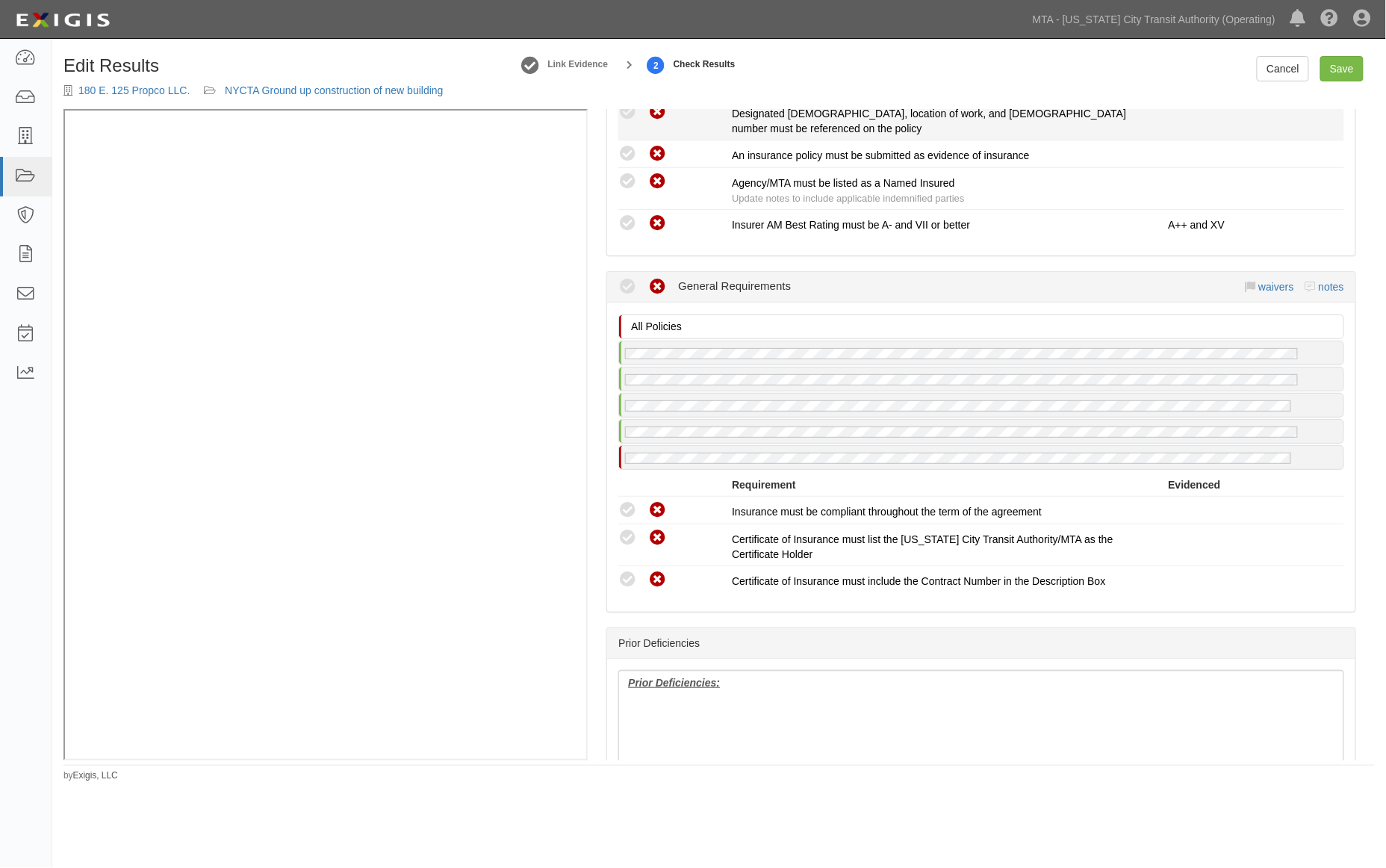
scroll to position [2486, 0]
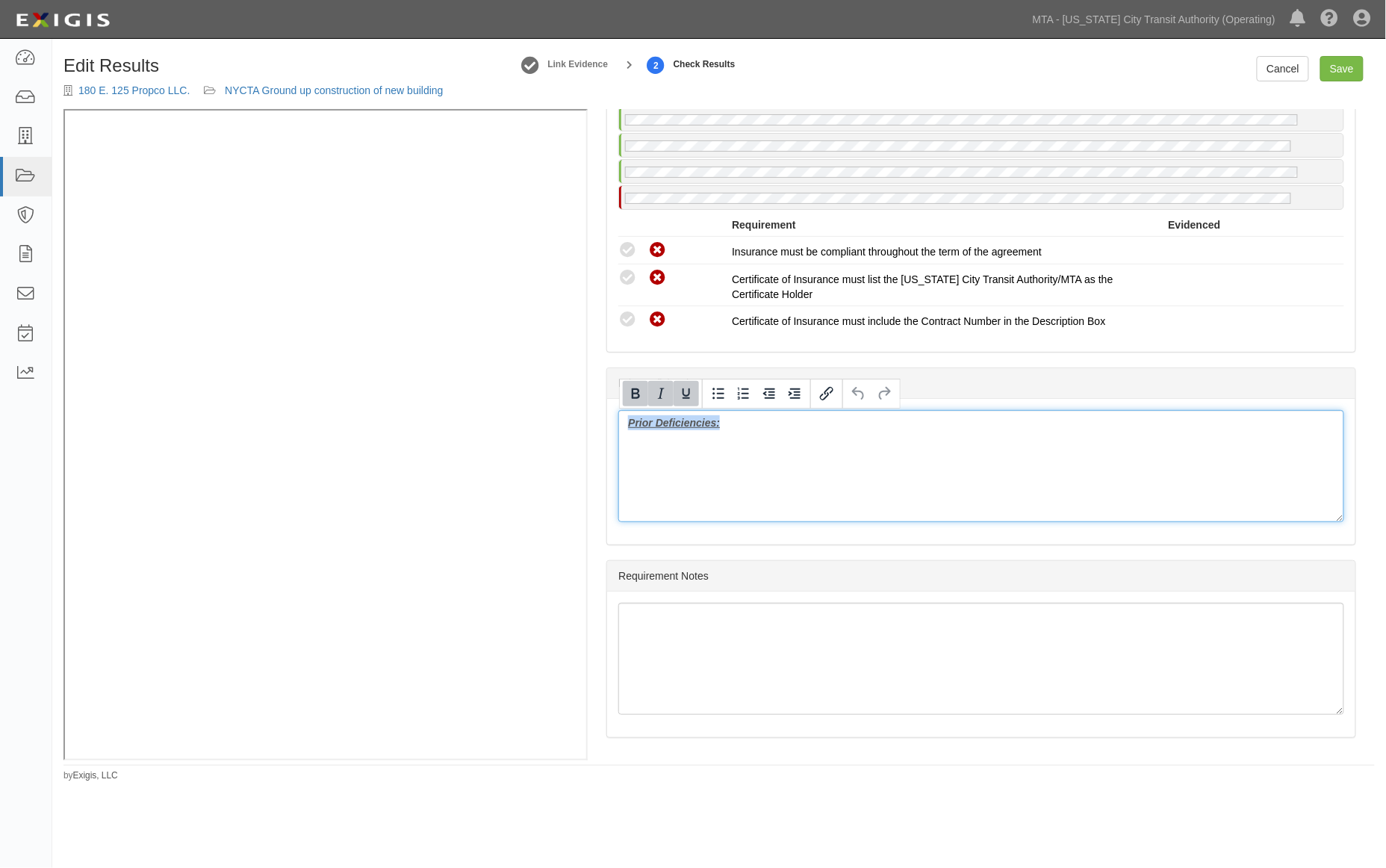
drag, startPoint x: 778, startPoint y: 448, endPoint x: 585, endPoint y: 425, distance: 194.4
click at [498, 267] on div "Manage Policies (GL) Endorsement; 9/11/2025; cg 20 26 (RRPL) Binder; 9/11/2025;…" at bounding box center [718, 434] width 1311 height 652
click at [1352, 69] on link "Save" at bounding box center [1341, 69] width 44 height 26
radio input "true"
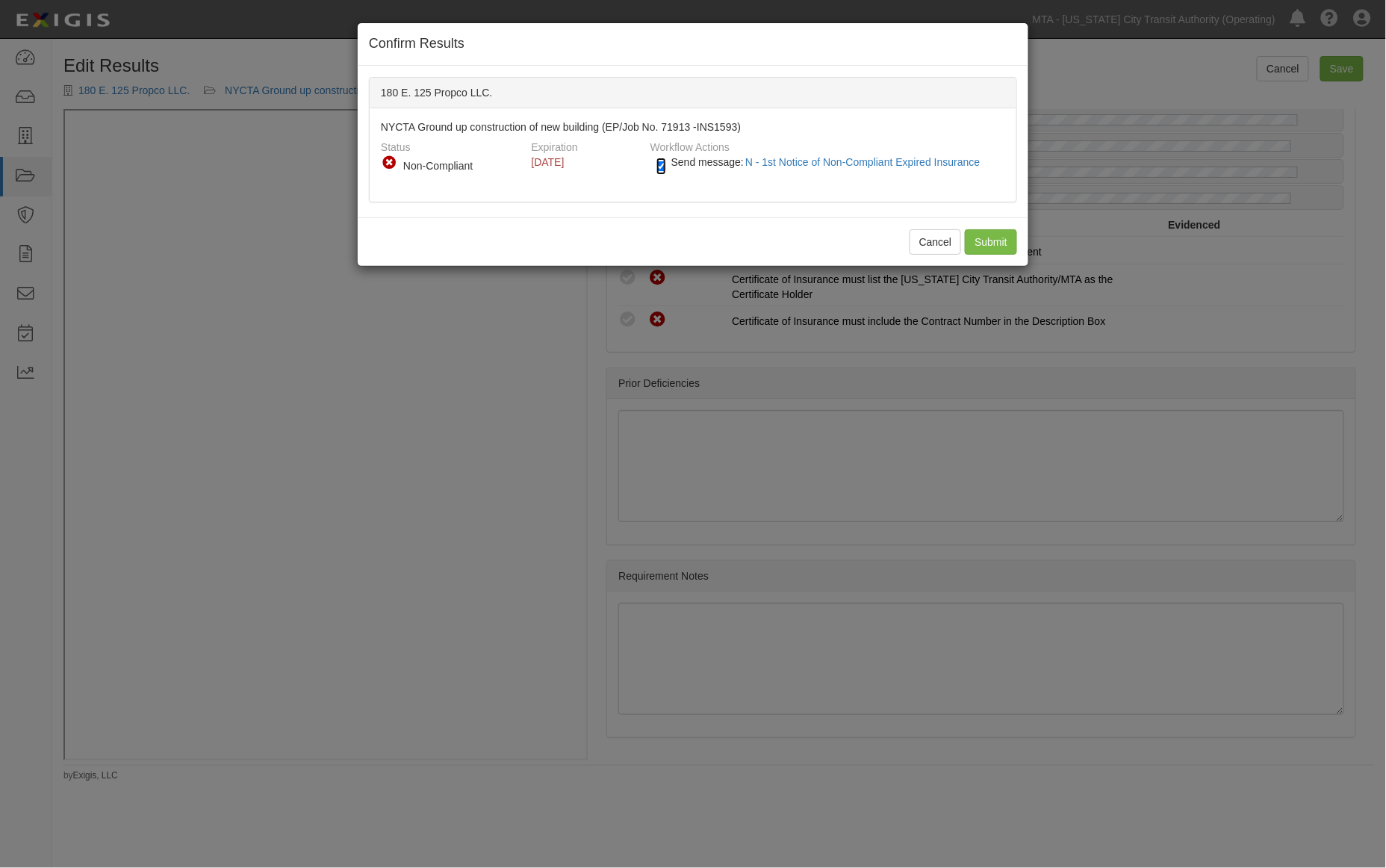
click at [662, 170] on input "Send message: N - 1st Notice of Non-Compliant Expired Insurance" at bounding box center [661, 166] width 10 height 17
checkbox input "false"
click at [991, 243] on input "Submit" at bounding box center [991, 242] width 53 height 26
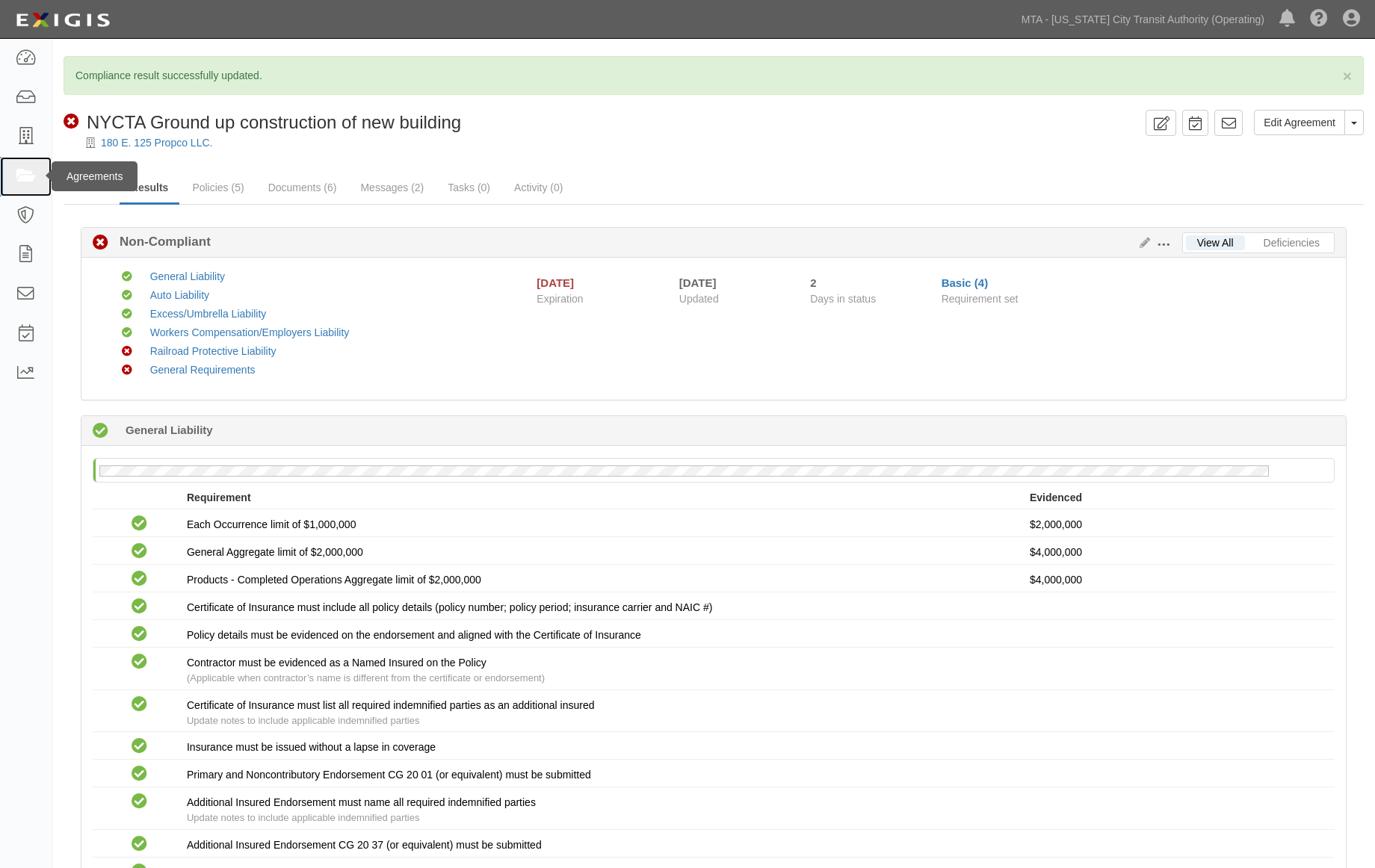
click at [19, 178] on icon at bounding box center [25, 176] width 20 height 17
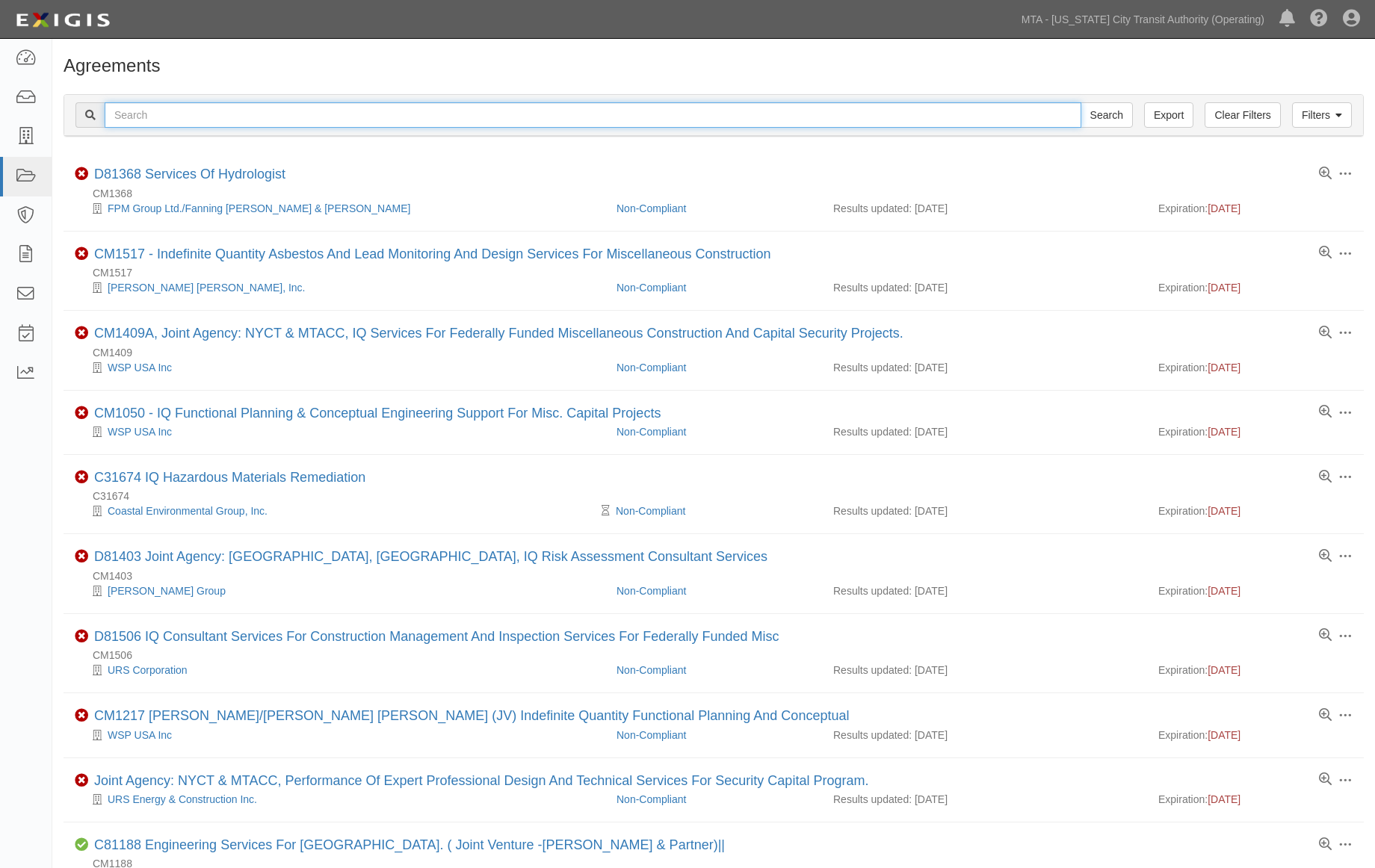
paste input "NYCTA0000014943"
type input "NYCTA0000014943"
click at [1093, 114] on input "Search" at bounding box center [1106, 115] width 53 height 26
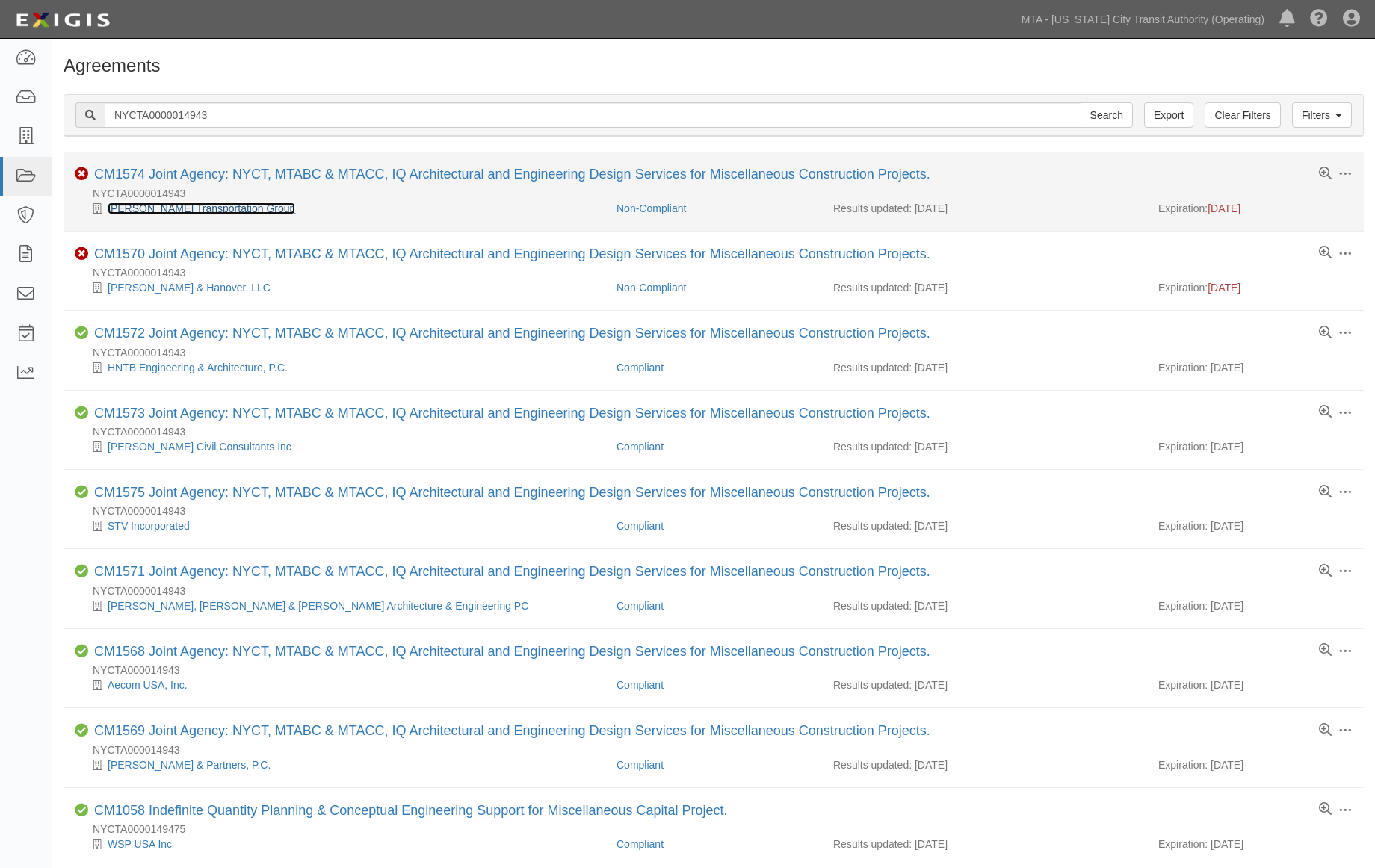
click at [229, 207] on link "Parsons Transportation Group" at bounding box center [201, 207] width 188 height 12
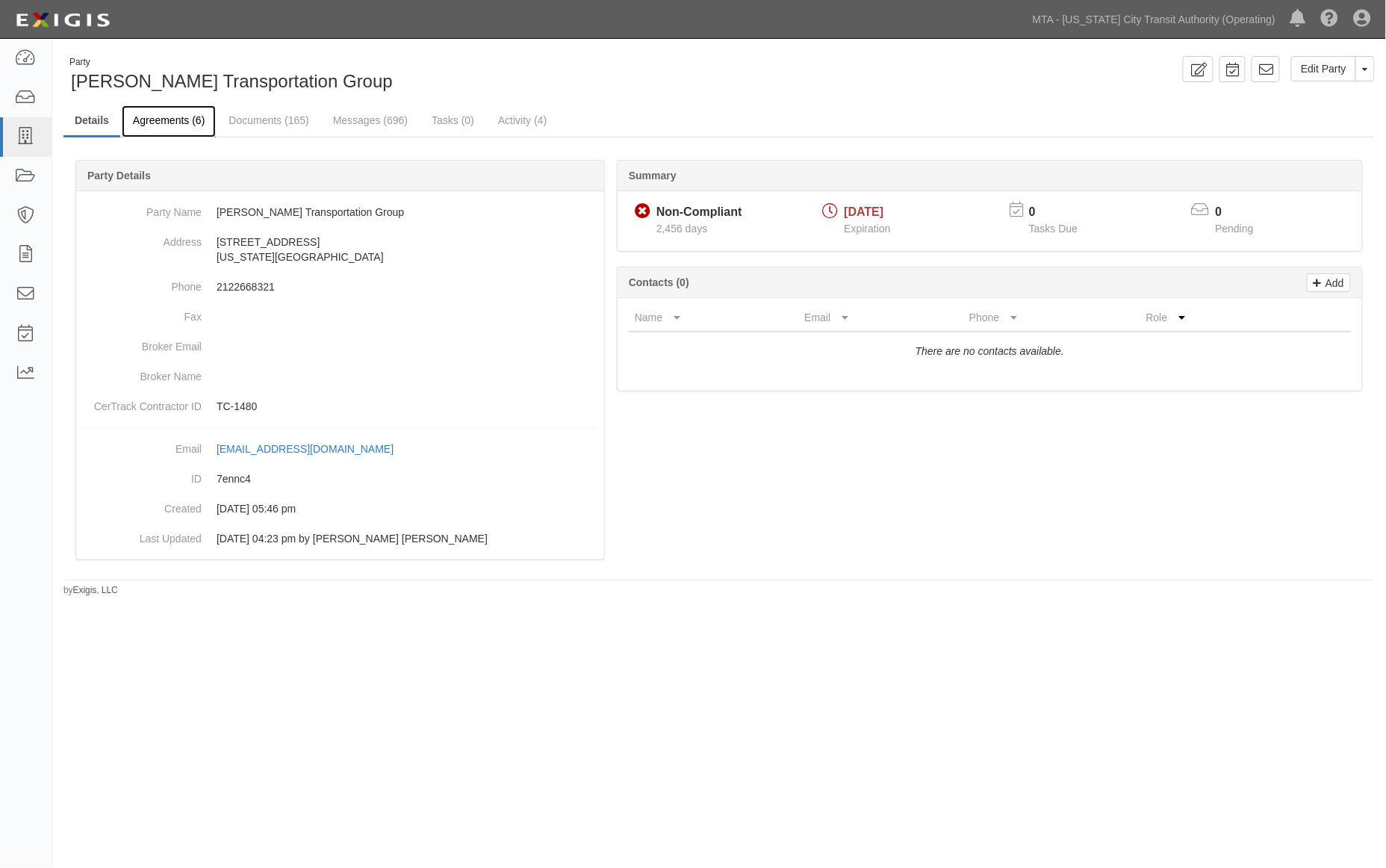
click at [184, 120] on link "Agreements (6)" at bounding box center [169, 121] width 94 height 32
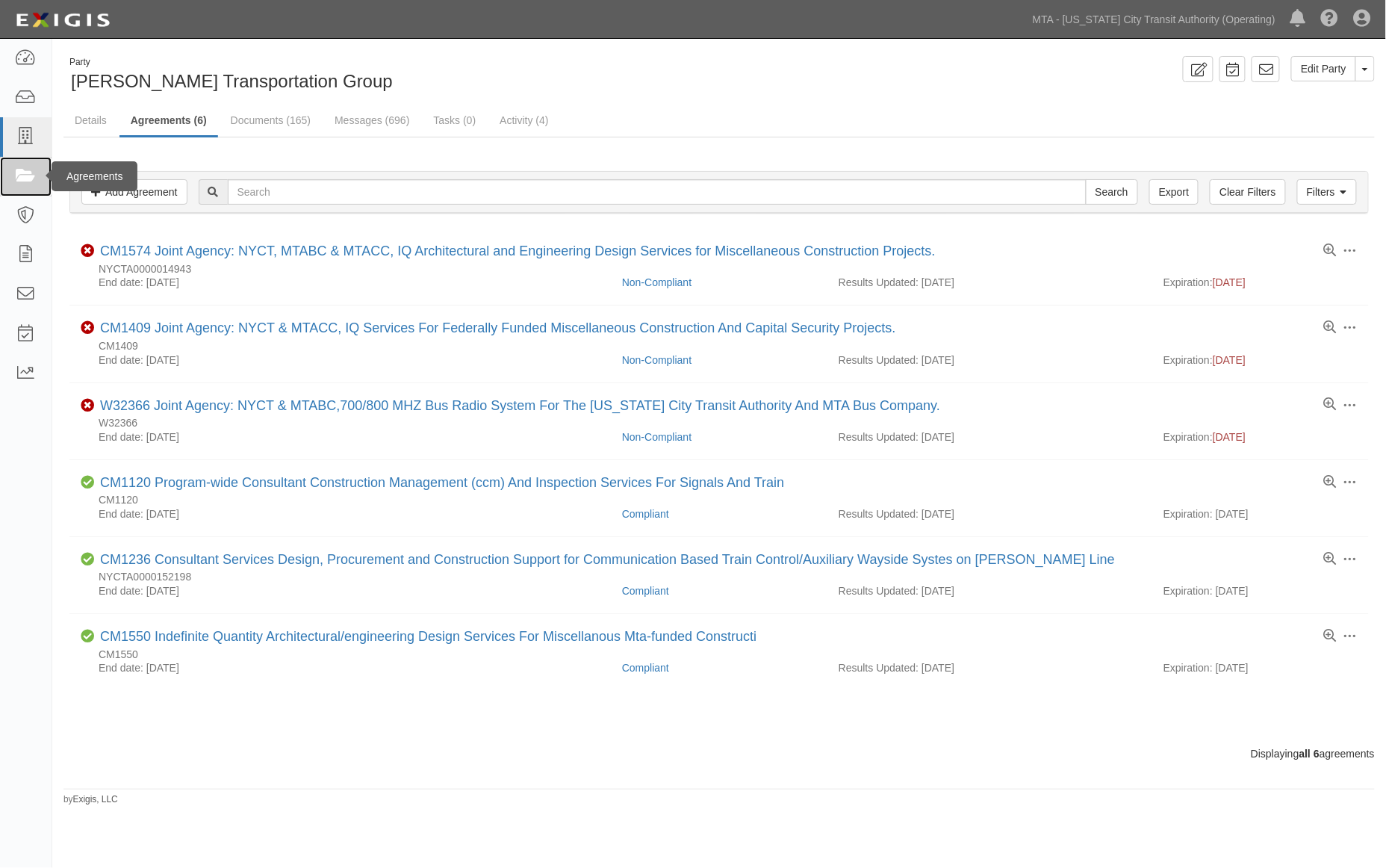
click at [23, 180] on icon at bounding box center [25, 176] width 20 height 17
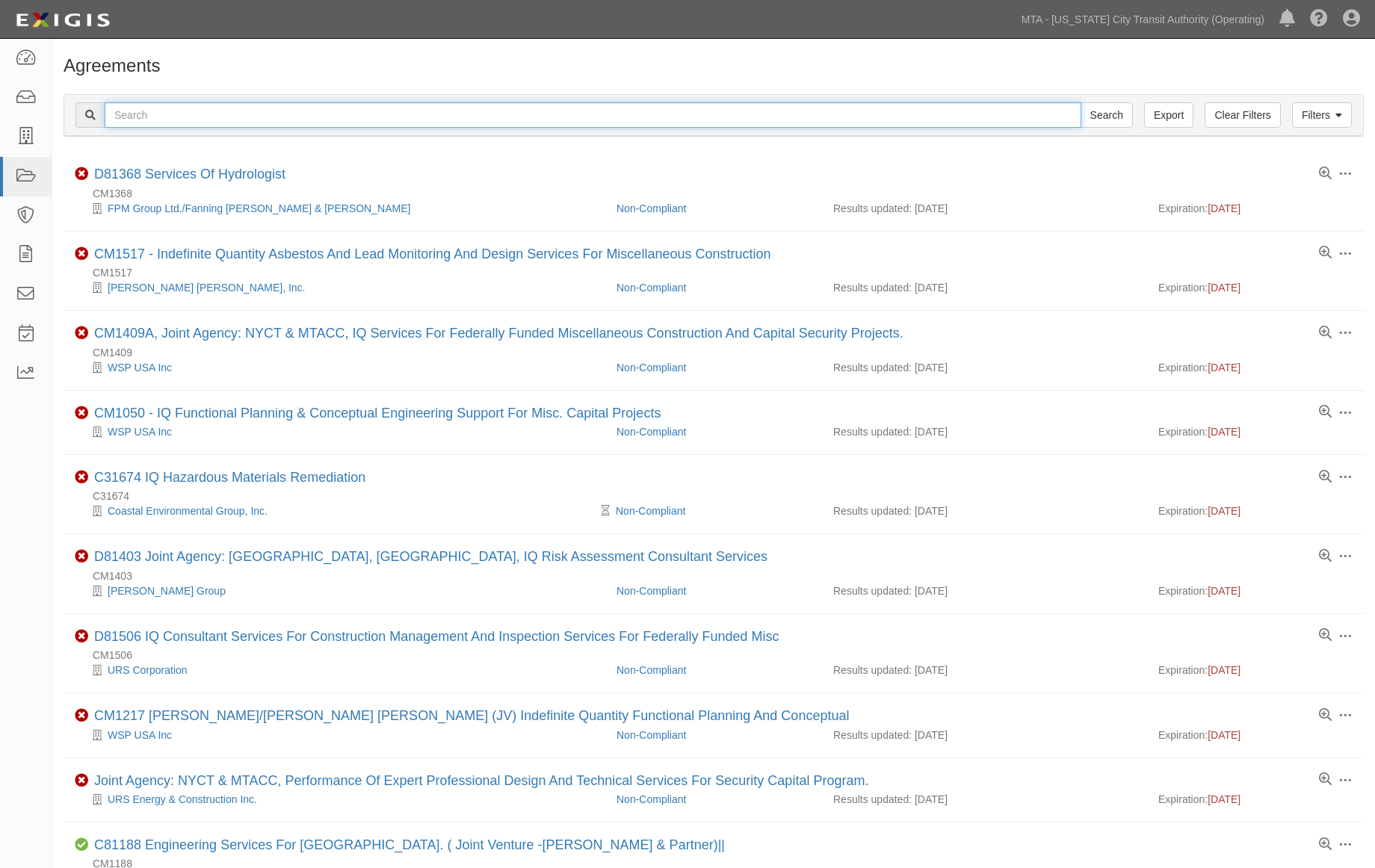
paste input "NYCTA0000014943"
type input "NYCTA0000014943"
click at [1080, 102] on input "Search" at bounding box center [1106, 115] width 53 height 26
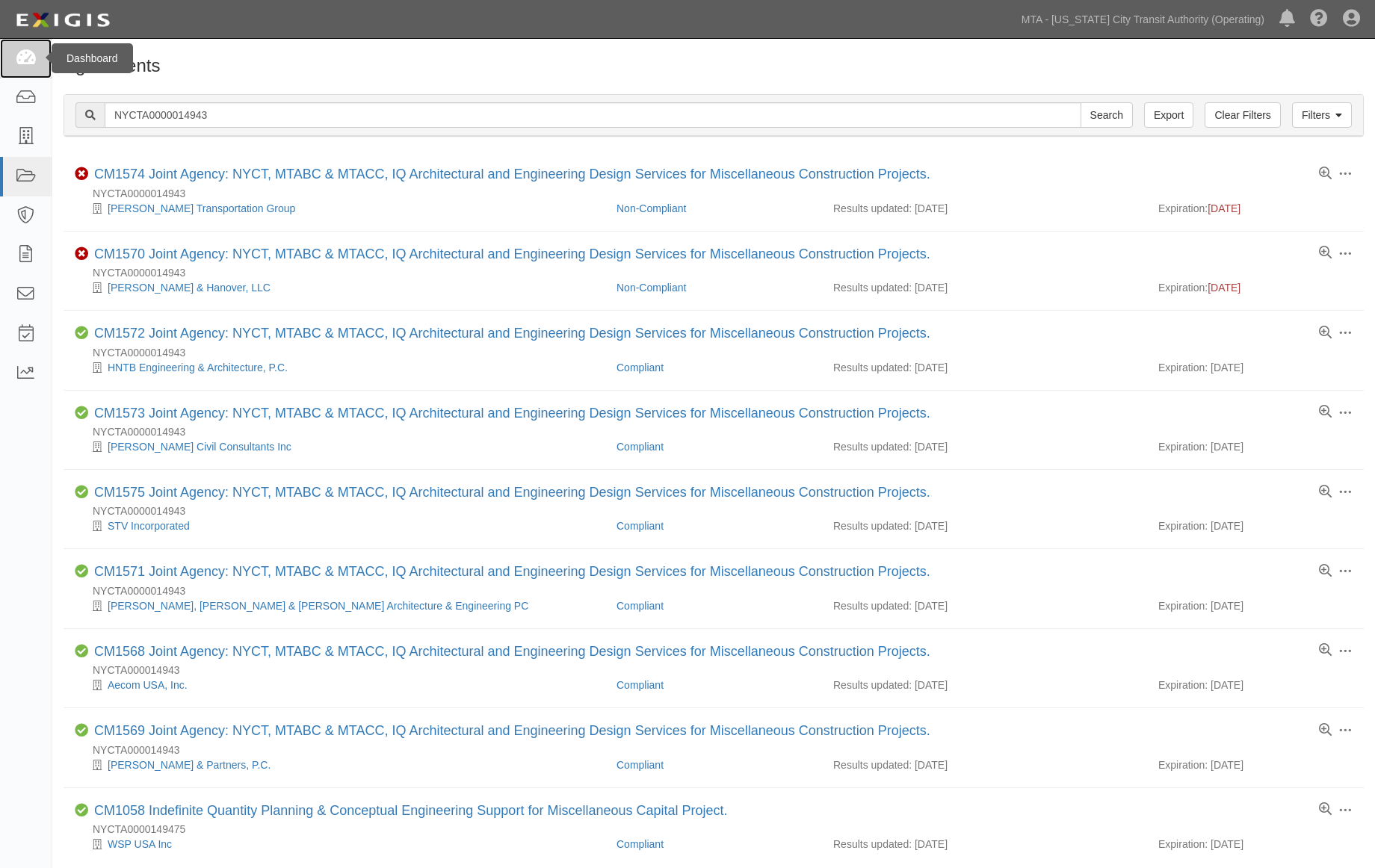
click at [31, 55] on icon at bounding box center [25, 58] width 20 height 17
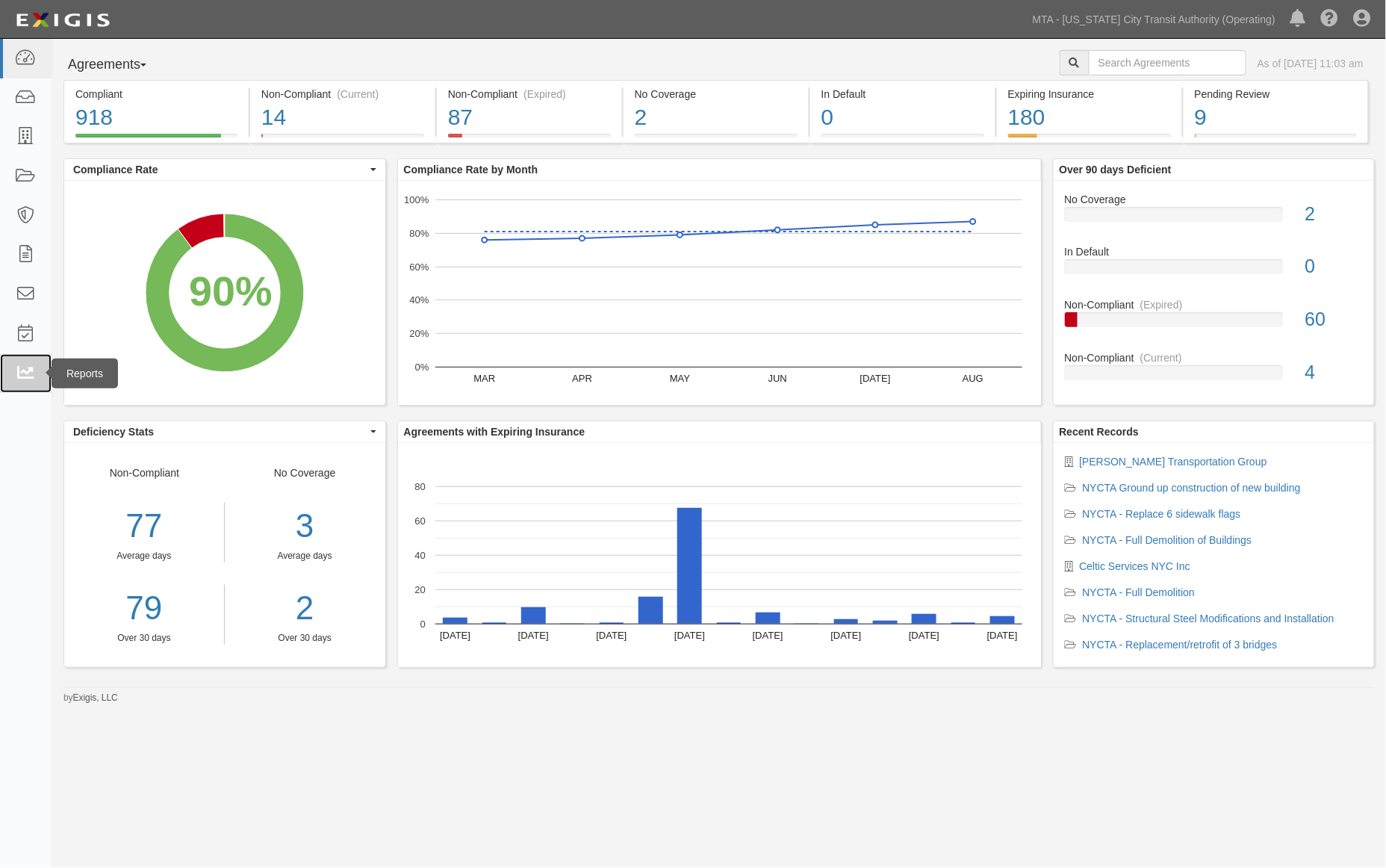
click at [19, 375] on icon at bounding box center [25, 373] width 20 height 17
click at [31, 369] on icon at bounding box center [25, 373] width 20 height 17
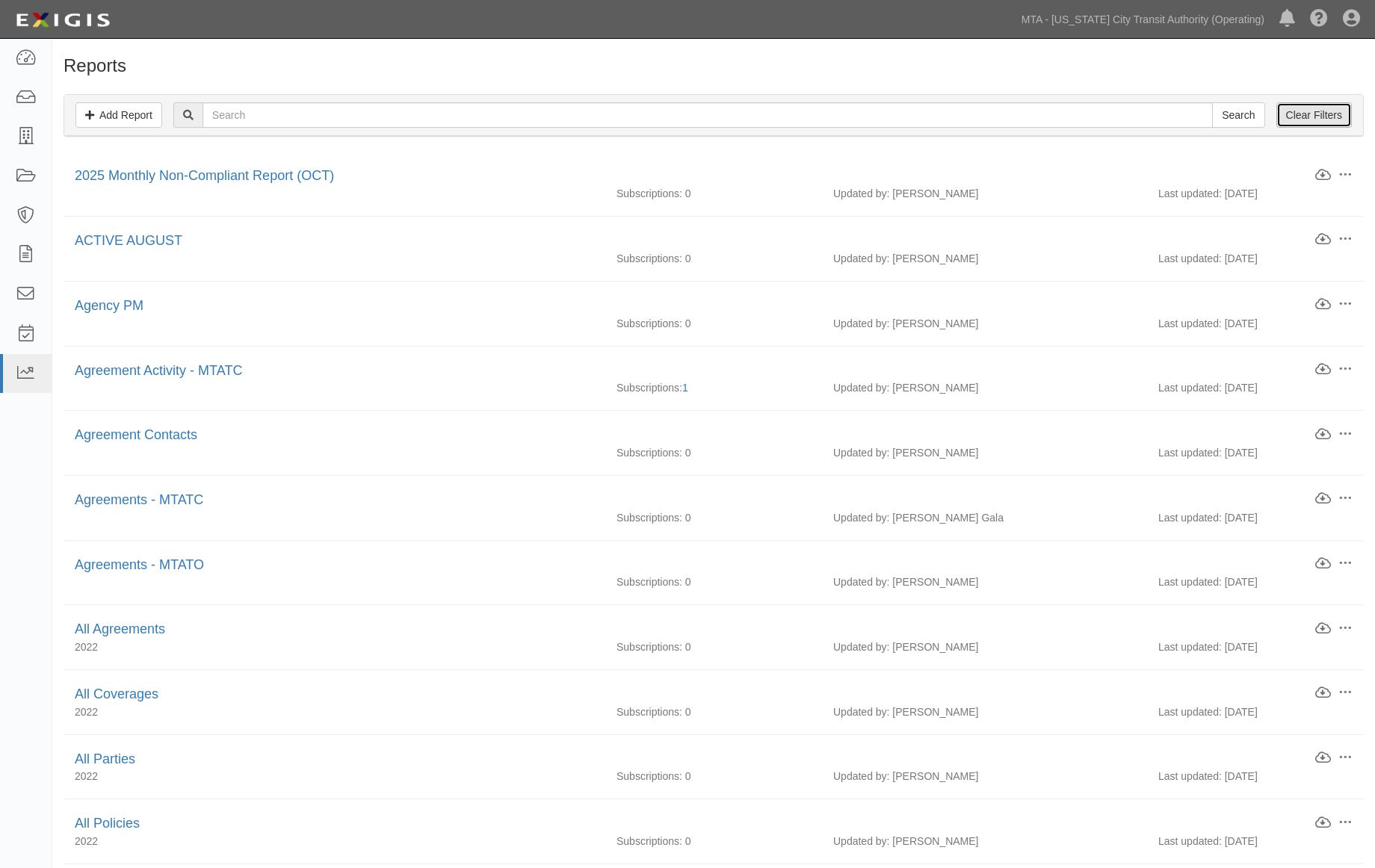
click at [1311, 116] on link "Clear Filters" at bounding box center [1314, 115] width 76 height 26
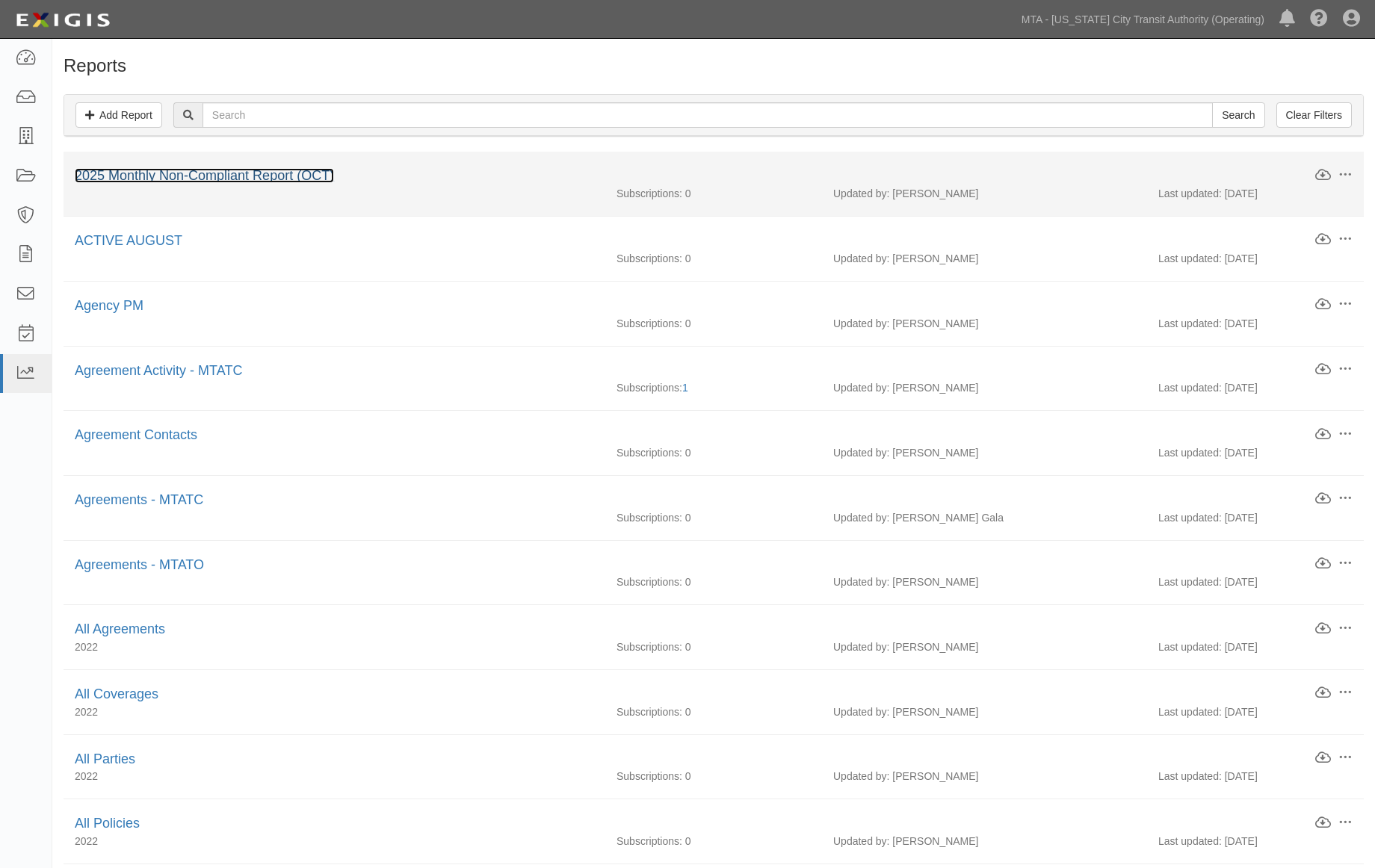
click at [275, 178] on link "2025 Monthly Non-Compliant Report (OCT)" at bounding box center [204, 175] width 259 height 15
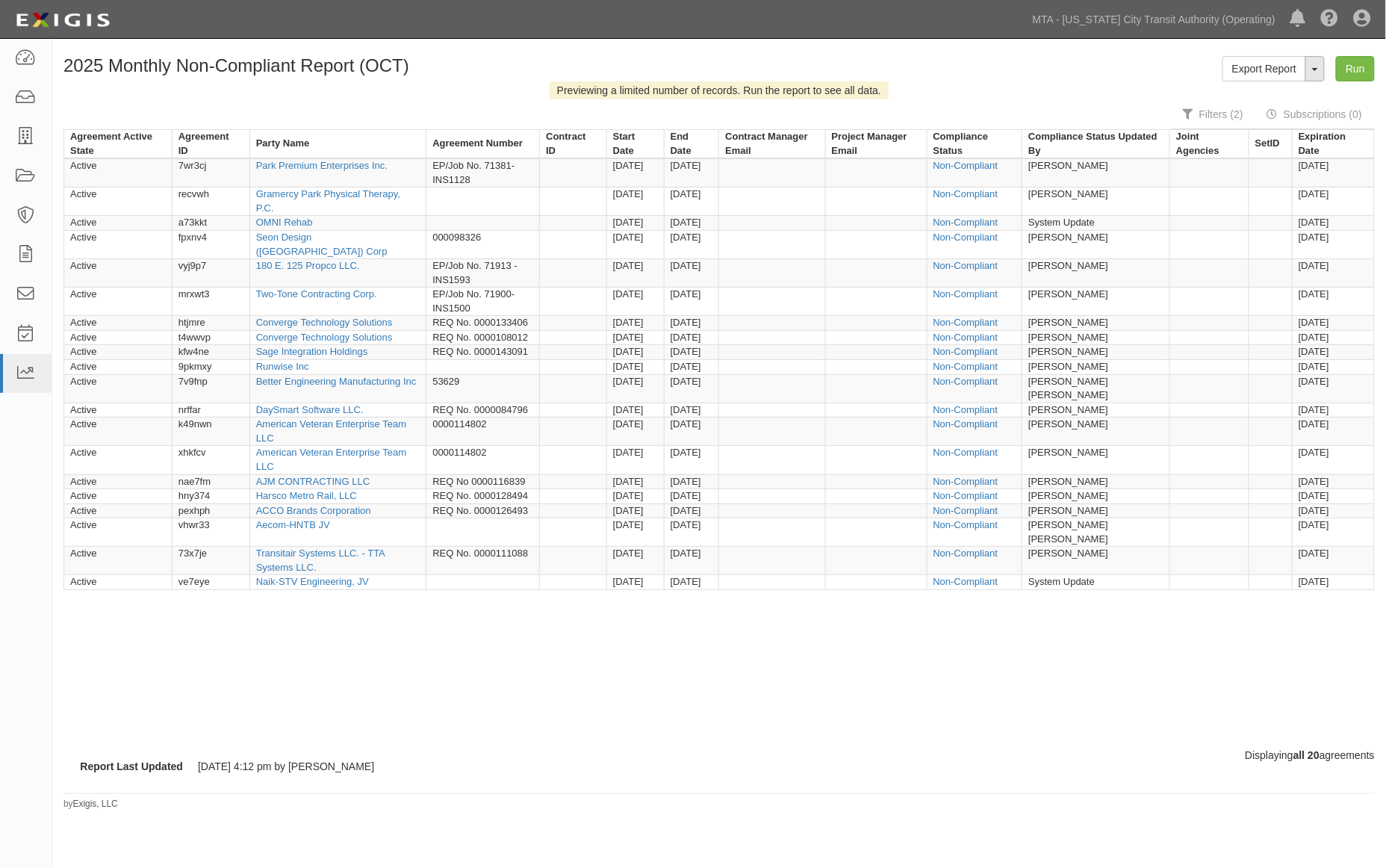
click at [1319, 69] on button "ToggleReportDropdown" at bounding box center [1316, 69] width 20 height 26
click at [1264, 95] on link "Edit Report" at bounding box center [1282, 97] width 118 height 20
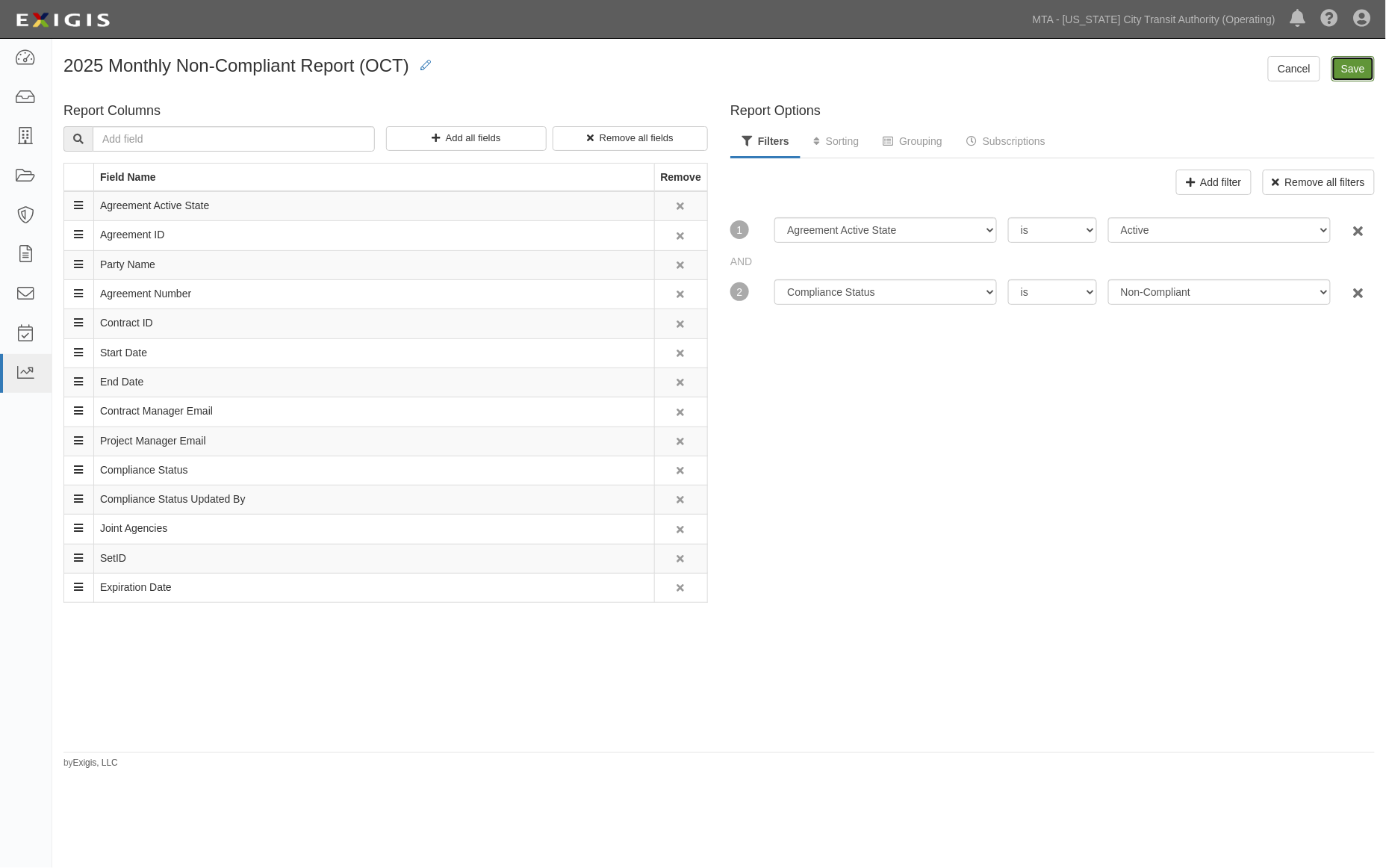
click at [1358, 66] on input "Save" at bounding box center [1353, 69] width 44 height 26
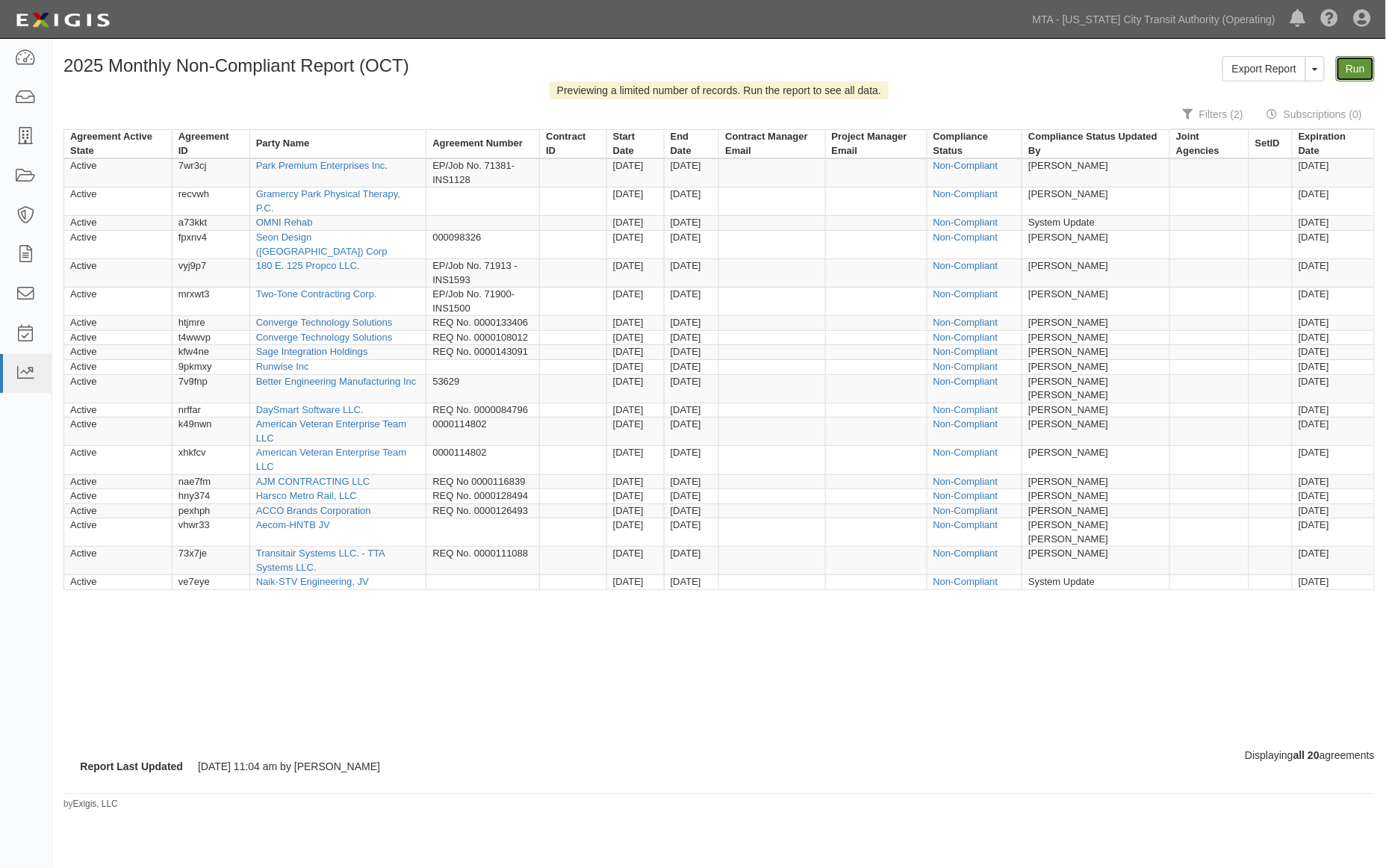
click at [1354, 77] on link "Run" at bounding box center [1356, 69] width 39 height 26
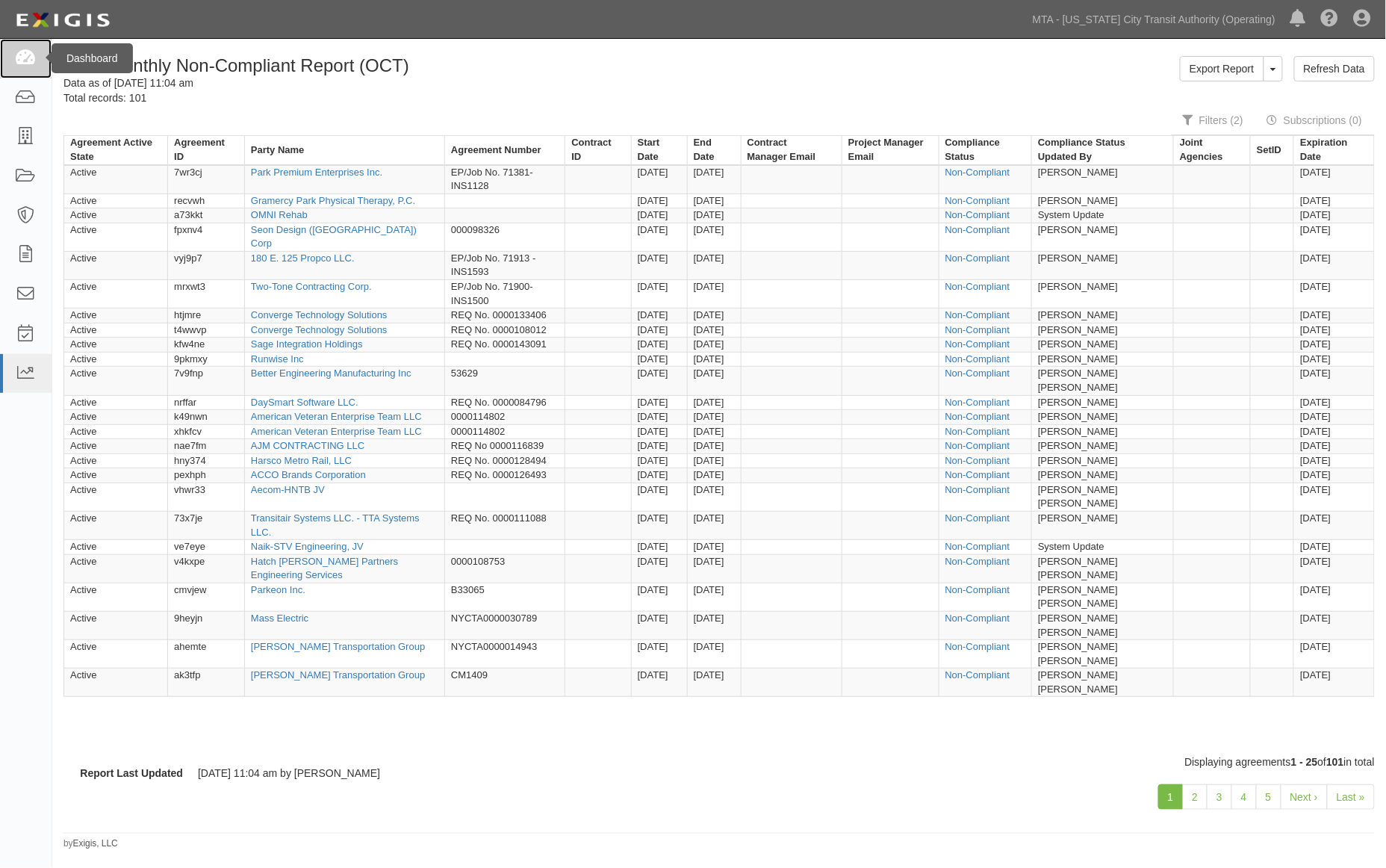
click at [31, 62] on icon at bounding box center [25, 58] width 20 height 17
